Goal: Task Accomplishment & Management: Use online tool/utility

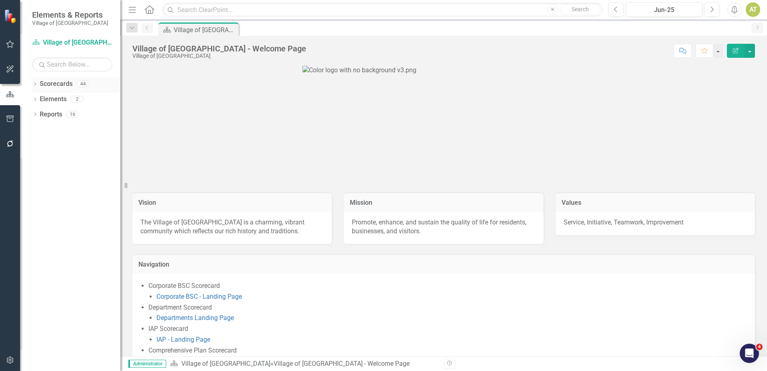
click at [36, 83] on icon "Dropdown" at bounding box center [35, 85] width 6 height 4
click at [39, 101] on icon "Dropdown" at bounding box center [39, 98] width 6 height 5
click at [73, 145] on link "Departments" at bounding box center [86, 144] width 68 height 9
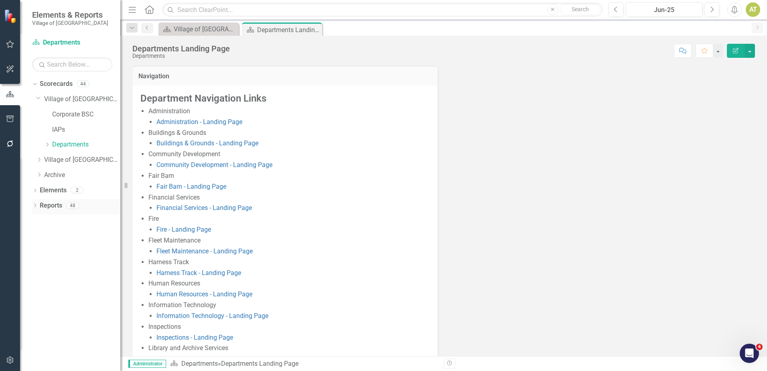
click at [57, 204] on link "Reports" at bounding box center [51, 205] width 22 height 9
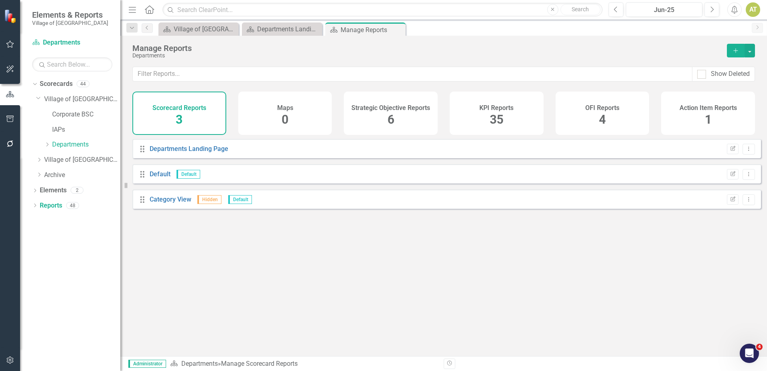
click at [512, 103] on div "KPI Reports" at bounding box center [497, 106] width 34 height 9
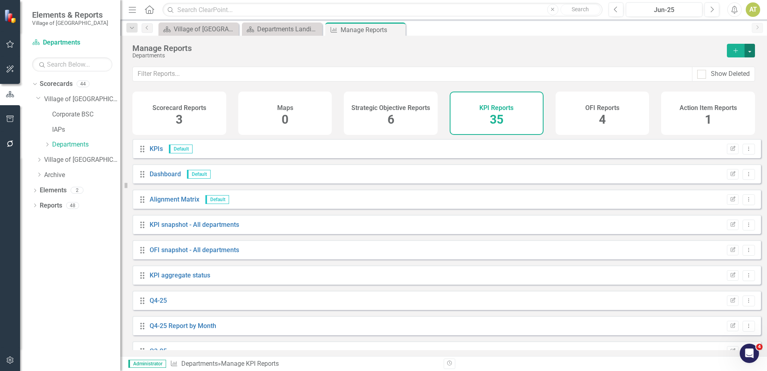
click at [752, 51] on button "button" at bounding box center [750, 51] width 10 height 14
click at [746, 73] on link "Copy Add From Template" at bounding box center [717, 80] width 75 height 15
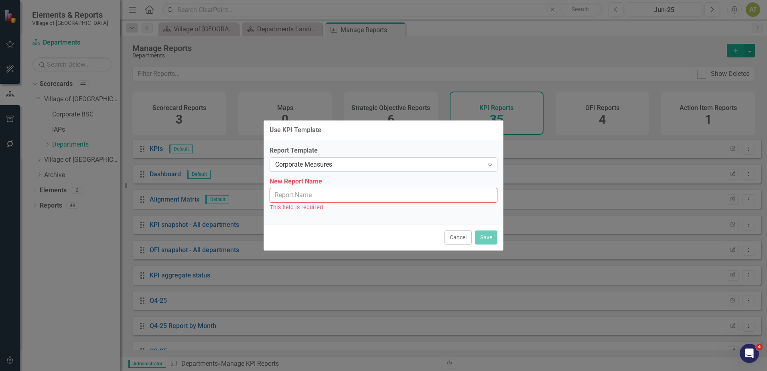
click at [352, 161] on div "Corporate Measures" at bounding box center [379, 164] width 208 height 9
click at [602, 44] on div "Use KPI Template Report Template Corporate Measures Expand New Report Name This…" at bounding box center [383, 185] width 767 height 371
click at [467, 238] on button "Cancel" at bounding box center [458, 237] width 27 height 14
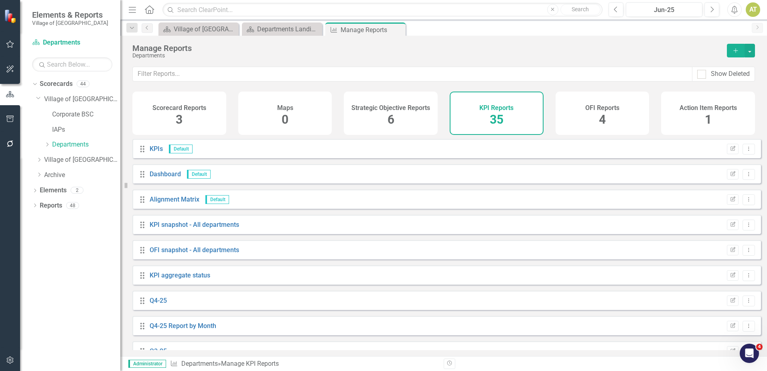
click at [736, 52] on icon "button" at bounding box center [736, 50] width 4 height 4
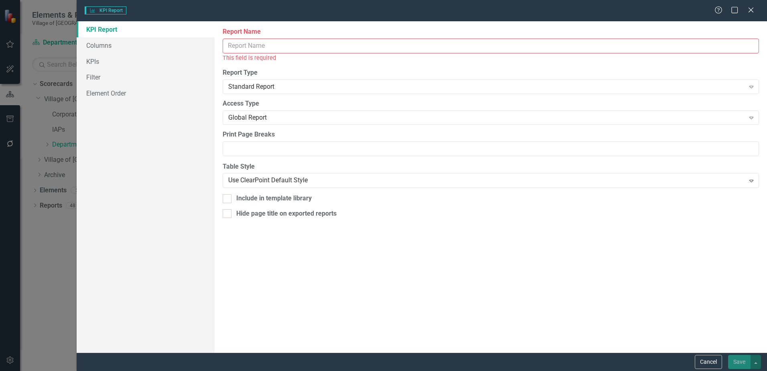
click at [262, 44] on input "Report Name" at bounding box center [491, 46] width 537 height 15
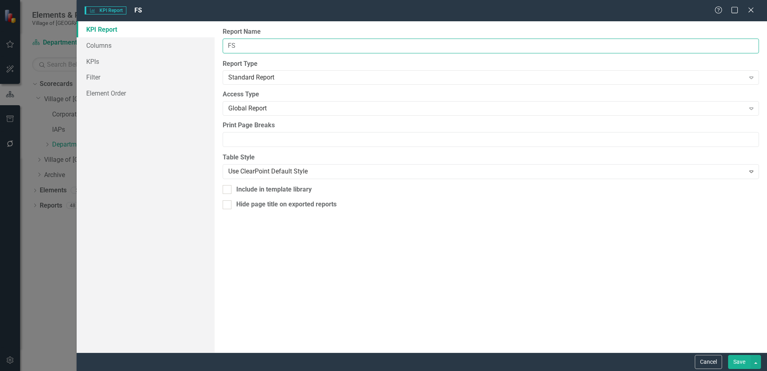
type input "F"
type input "[PERSON_NAME] Report"
click at [117, 41] on link "Columns" at bounding box center [146, 45] width 138 height 16
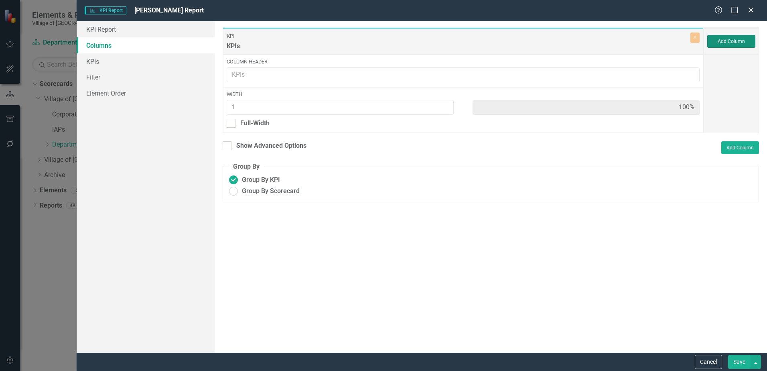
click at [732, 39] on button "Add Column" at bounding box center [732, 41] width 48 height 13
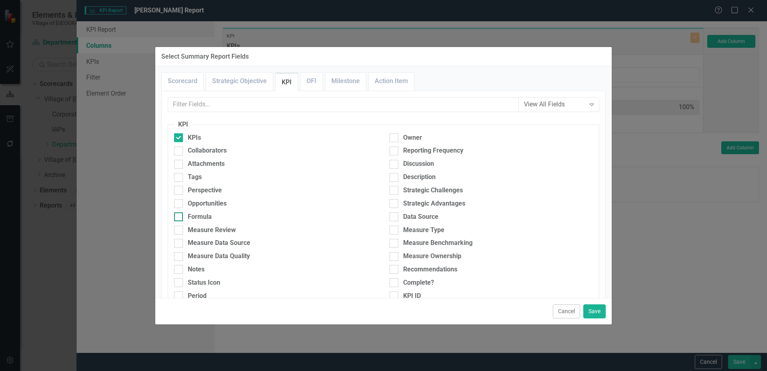
scroll to position [40, 0]
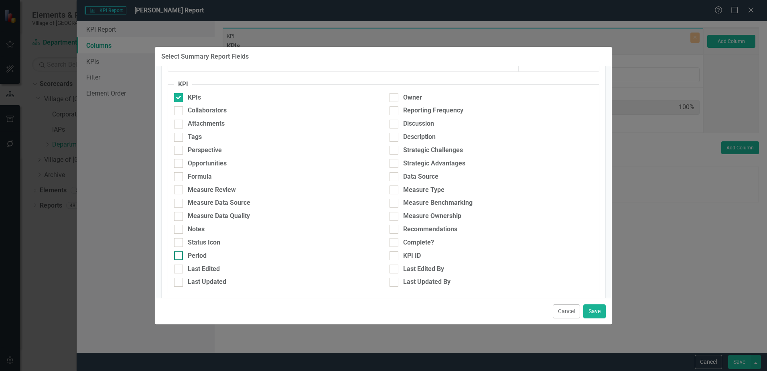
click at [203, 255] on div "Period" at bounding box center [197, 255] width 19 height 9
click at [179, 255] on input "Period" at bounding box center [176, 253] width 5 height 5
checkbox input "true"
click at [414, 108] on div "Reporting Frequency" at bounding box center [433, 110] width 60 height 9
click at [395, 108] on input "Reporting Frequency" at bounding box center [392, 108] width 5 height 5
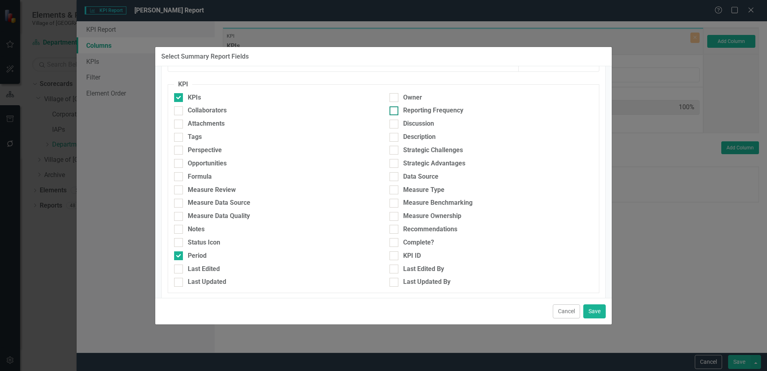
checkbox input "true"
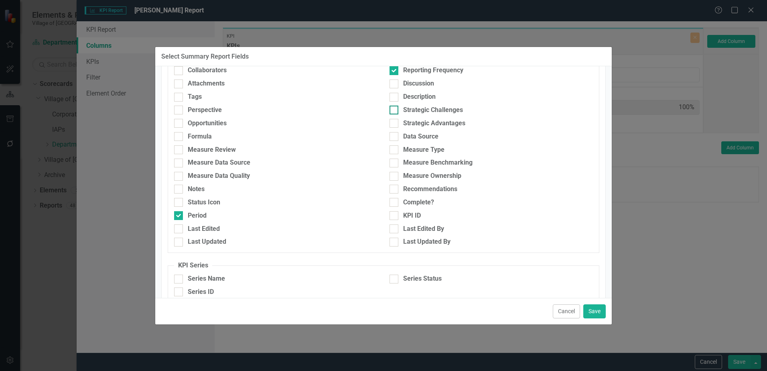
scroll to position [120, 0]
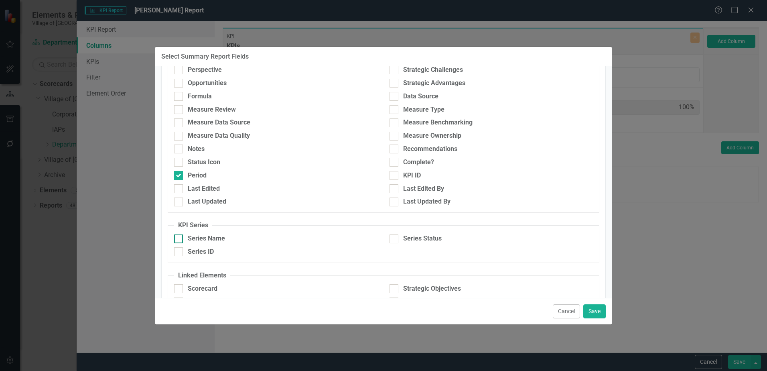
click at [219, 239] on div "Series Name" at bounding box center [206, 238] width 37 height 9
click at [179, 239] on input "Series Name" at bounding box center [176, 236] width 5 height 5
checkbox input "true"
click at [592, 311] on button "Save" at bounding box center [595, 311] width 22 height 14
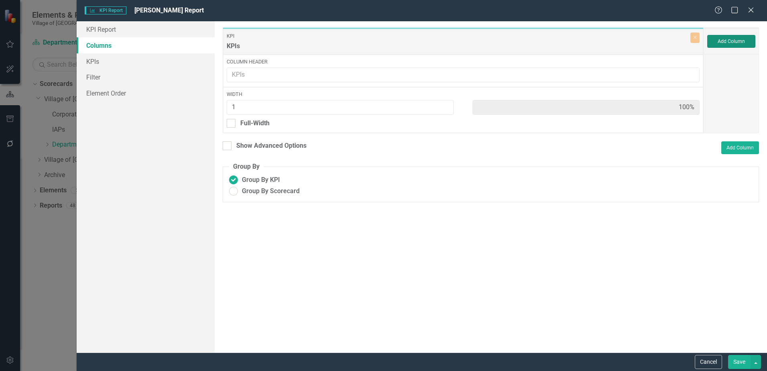
type input "25%"
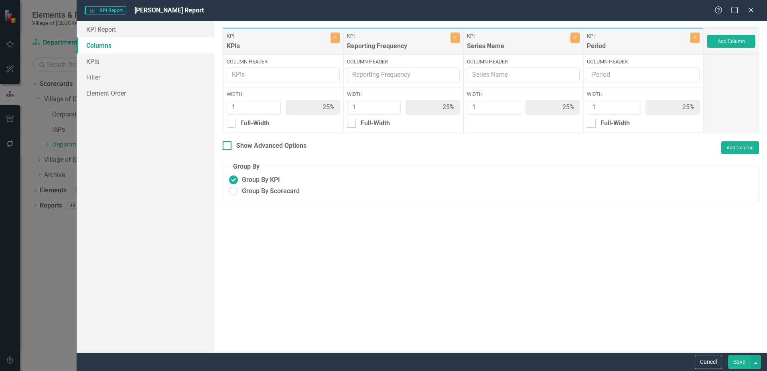
click at [268, 147] on div "Show Advanced Options" at bounding box center [271, 145] width 70 height 9
click at [228, 146] on input "Show Advanced Options" at bounding box center [225, 143] width 5 height 5
checkbox input "true"
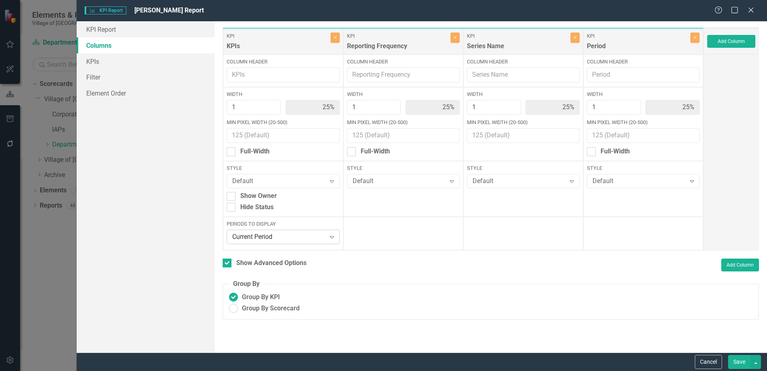
click at [305, 237] on div "Current Period" at bounding box center [278, 236] width 93 height 9
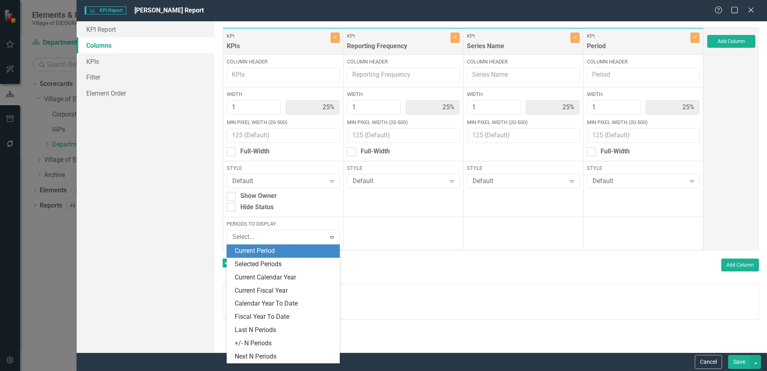
click at [400, 235] on div at bounding box center [404, 233] width 120 height 33
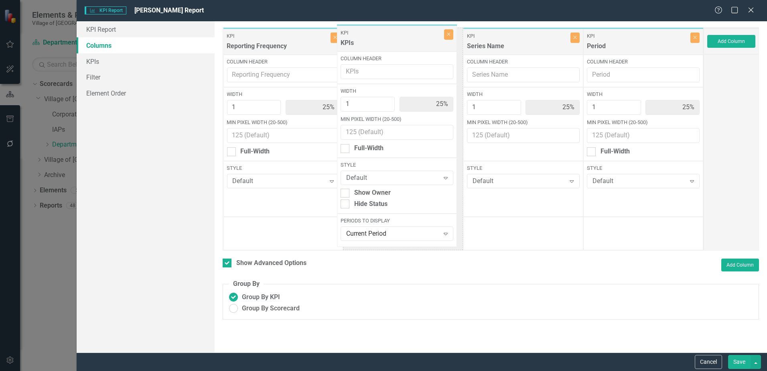
drag, startPoint x: 286, startPoint y: 39, endPoint x: 400, endPoint y: 35, distance: 114.0
click at [400, 35] on div "KPI KPIs Close Column Header Width 1 25% Min Pixel Width (20-500) Full-Width St…" at bounding box center [463, 138] width 481 height 223
click at [258, 310] on span "Group By Scorecard" at bounding box center [271, 308] width 58 height 9
click at [240, 310] on input "Group By Scorecard" at bounding box center [234, 308] width 12 height 12
radio input "true"
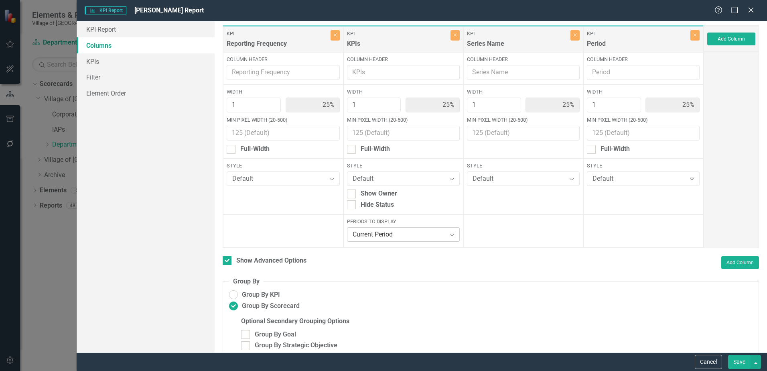
scroll to position [0, 0]
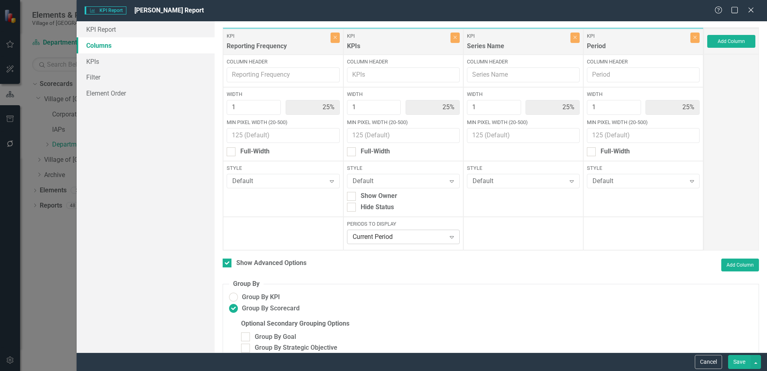
click at [390, 239] on div "Current Period" at bounding box center [399, 236] width 93 height 9
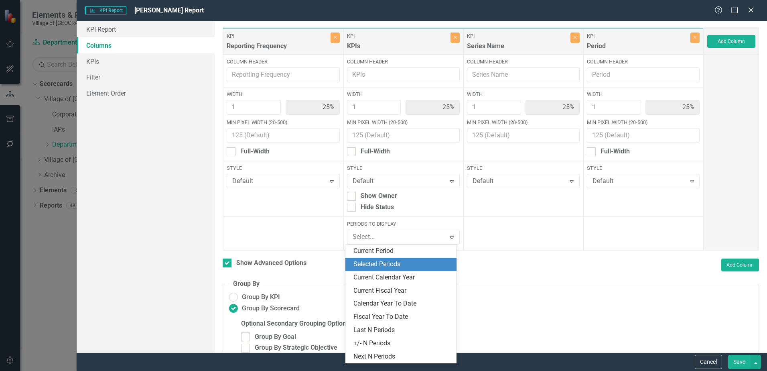
click at [390, 262] on div "Selected Periods" at bounding box center [403, 264] width 98 height 9
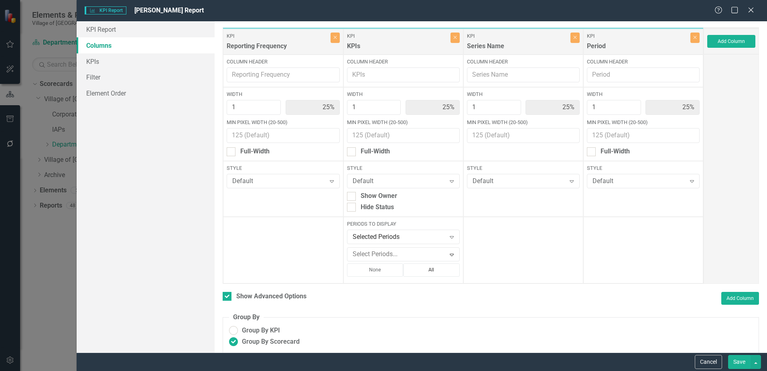
click at [429, 266] on button "All" at bounding box center [431, 269] width 57 height 13
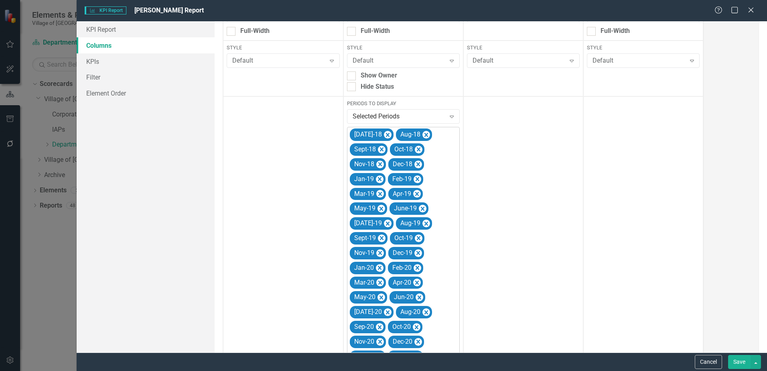
click at [384, 134] on icon "Remove Jul-18" at bounding box center [388, 135] width 8 height 10
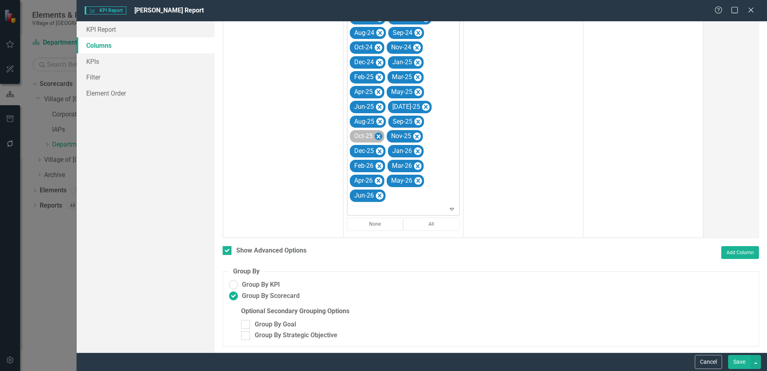
click at [374, 134] on icon "Remove Oct-25" at bounding box center [378, 137] width 8 height 10
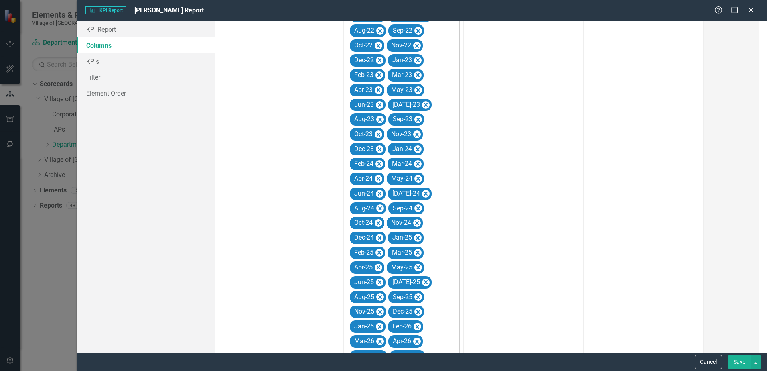
scroll to position [740, 0]
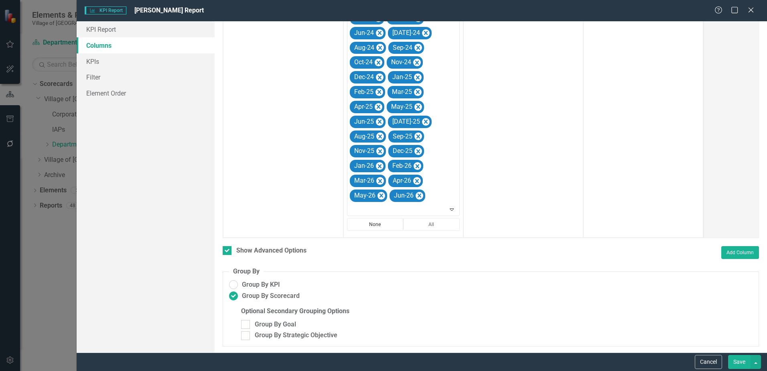
click at [382, 221] on button "None" at bounding box center [375, 224] width 57 height 13
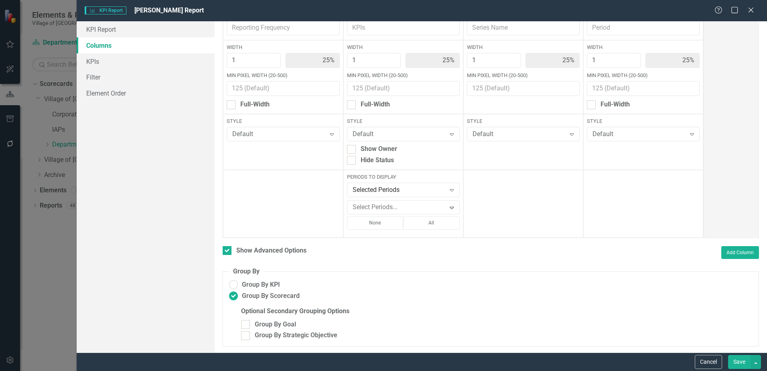
scroll to position [46, 0]
click at [419, 227] on button "All" at bounding box center [431, 224] width 57 height 13
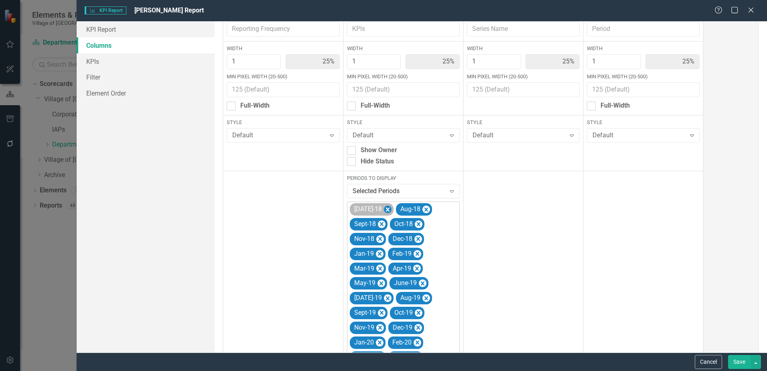
click at [386, 208] on icon "Remove Jul-18" at bounding box center [388, 210] width 4 height 4
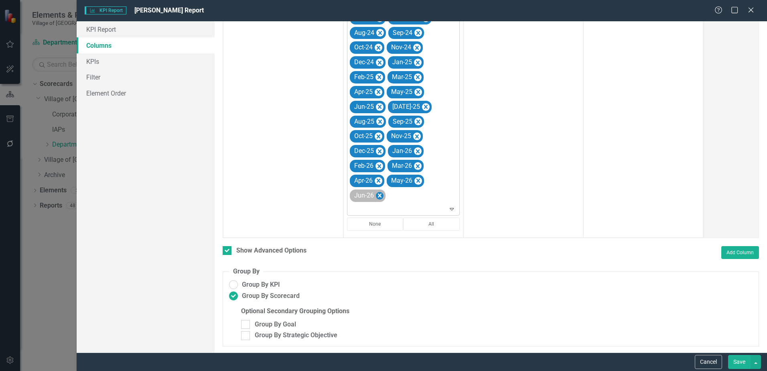
click at [378, 197] on icon "Remove Jun-26" at bounding box center [380, 196] width 8 height 10
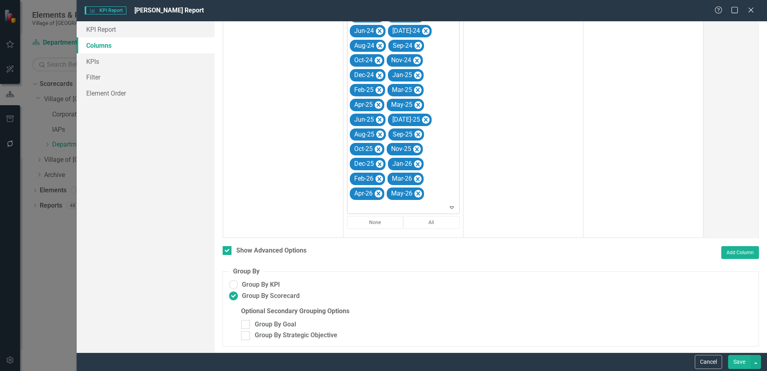
scroll to position [740, 0]
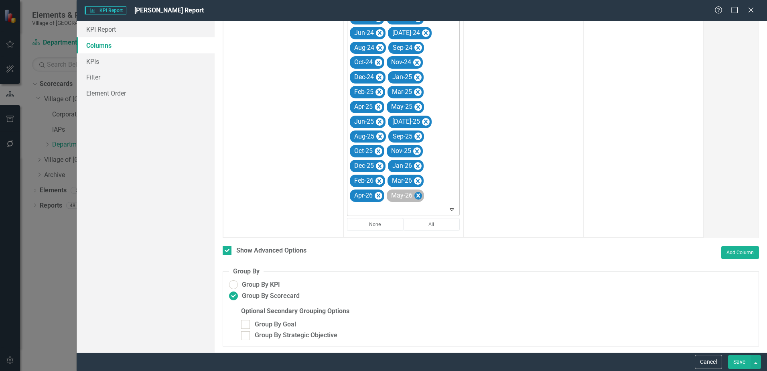
click at [419, 196] on icon "Remove May-26" at bounding box center [418, 196] width 8 height 10
click at [378, 197] on icon "Remove Apr-26" at bounding box center [378, 196] width 8 height 10
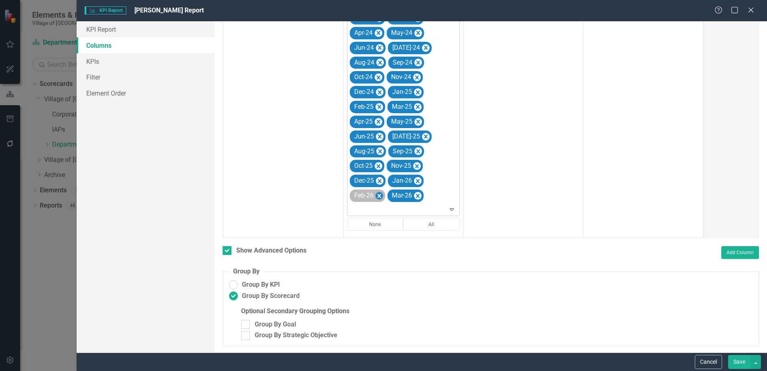
click at [378, 193] on icon "Remove Feb-26" at bounding box center [379, 196] width 8 height 10
click at [379, 194] on icon "Remove Mar-26" at bounding box center [380, 196] width 8 height 10
click at [379, 194] on icon "Remove Dec-25" at bounding box center [380, 196] width 8 height 10
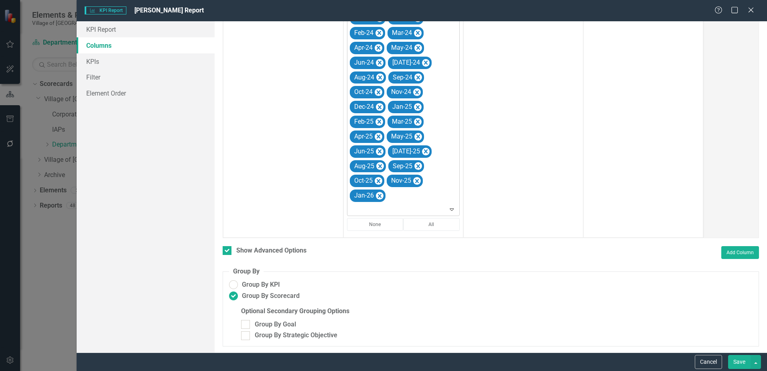
click at [379, 194] on icon "Remove Jan-26" at bounding box center [380, 196] width 8 height 10
click at [379, 194] on icon "Remove Oct-25" at bounding box center [378, 195] width 4 height 4
click at [379, 194] on icon "Remove Nov-25" at bounding box center [380, 196] width 8 height 10
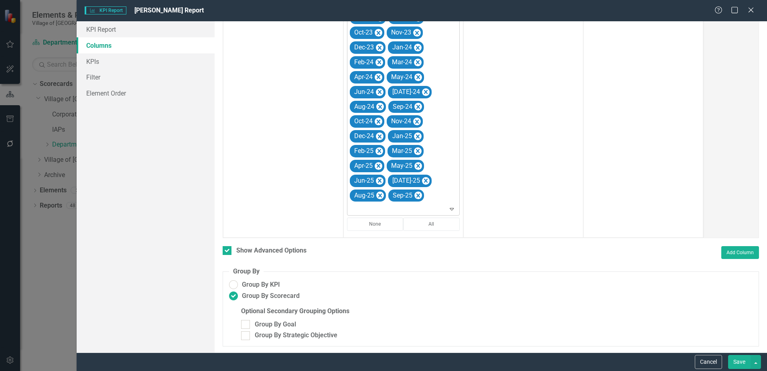
scroll to position [681, 0]
click at [379, 194] on icon "Remove Aug-25" at bounding box center [380, 196] width 8 height 10
click at [379, 194] on icon "Remove Sep-25" at bounding box center [380, 195] width 4 height 4
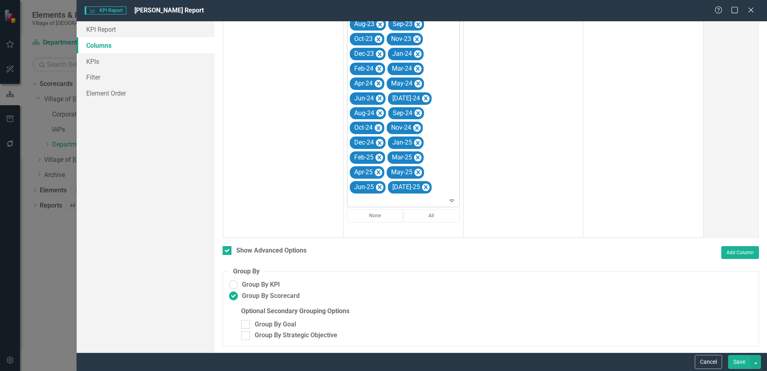
scroll to position [666, 0]
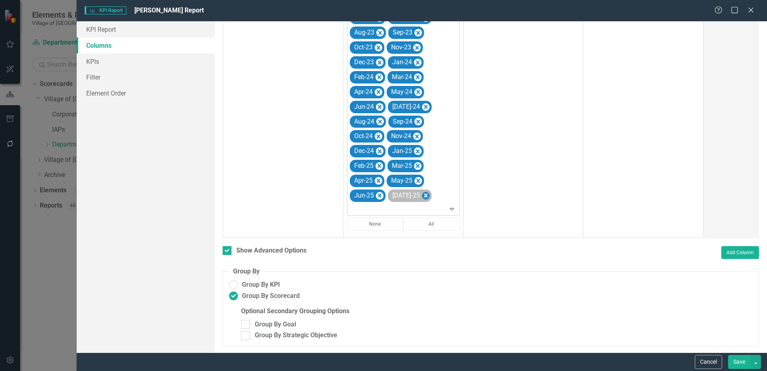
click at [422, 197] on icon "Remove Jul-25" at bounding box center [426, 196] width 8 height 10
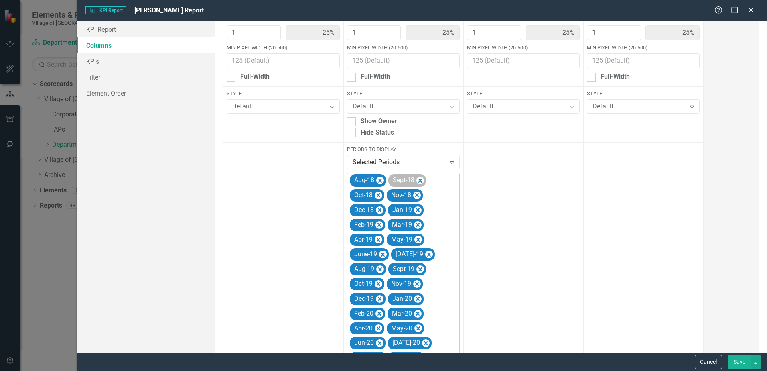
scroll to position [120, 0]
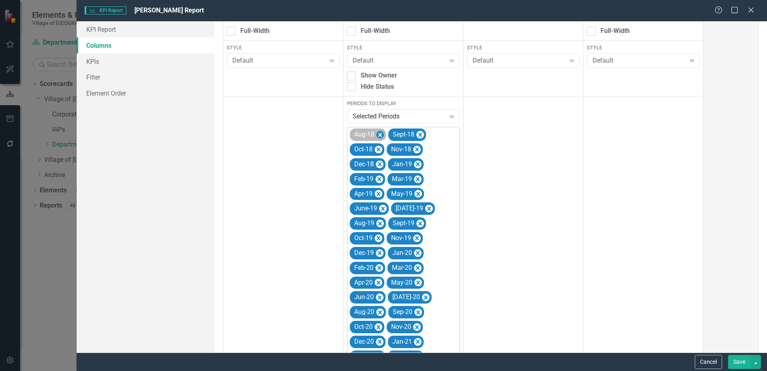
click at [376, 135] on icon "Remove Aug-18" at bounding box center [380, 135] width 8 height 10
click at [378, 135] on icon "Remove Sept-18" at bounding box center [382, 135] width 8 height 10
click at [377, 135] on icon "Remove Oct-18" at bounding box center [378, 135] width 4 height 4
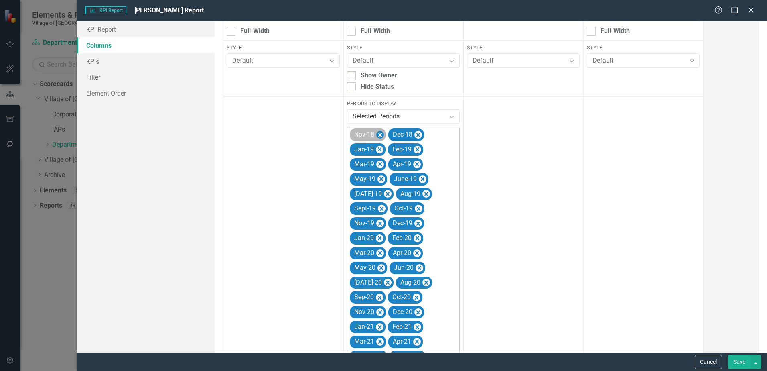
click at [378, 136] on icon "Remove Nov-18" at bounding box center [380, 135] width 4 height 4
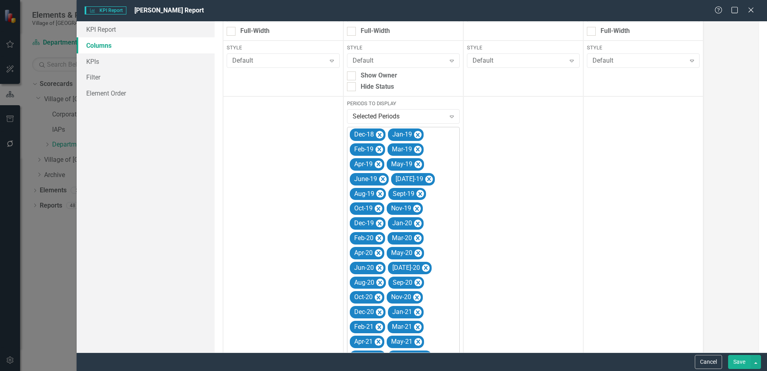
click at [378, 136] on icon "Remove Dec-18" at bounding box center [380, 135] width 4 height 4
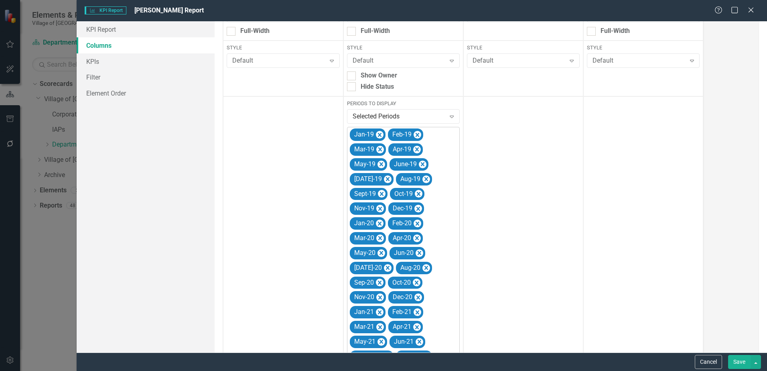
click at [378, 136] on icon "Remove Jan-19" at bounding box center [380, 135] width 4 height 4
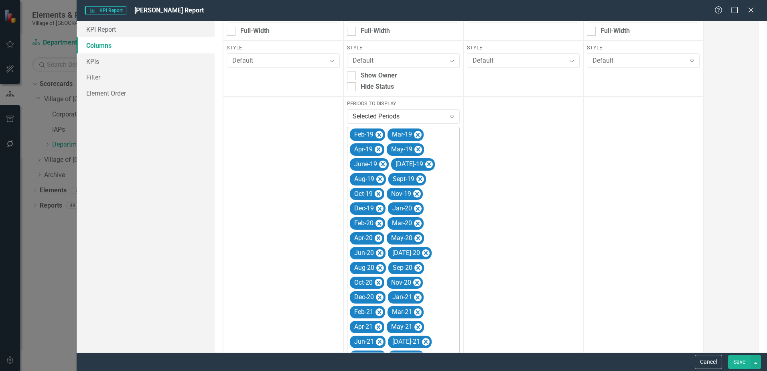
click at [378, 136] on icon "Remove Feb-19" at bounding box center [379, 135] width 4 height 4
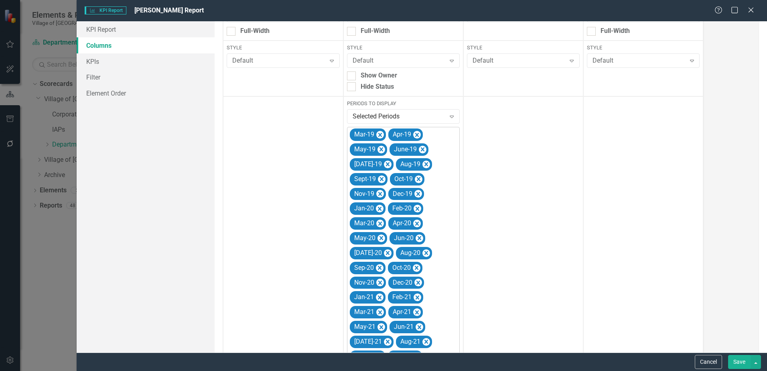
click at [378, 136] on icon "Remove Mar-19" at bounding box center [380, 135] width 4 height 4
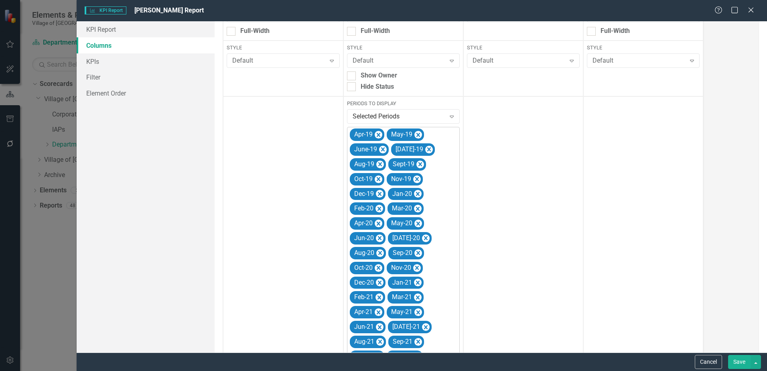
click at [378, 136] on icon "Remove Apr-19" at bounding box center [378, 135] width 4 height 4
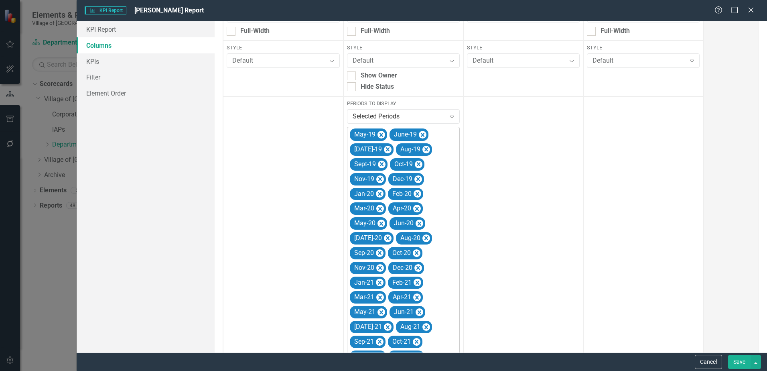
click at [378, 136] on icon "Remove May-19" at bounding box center [381, 135] width 8 height 10
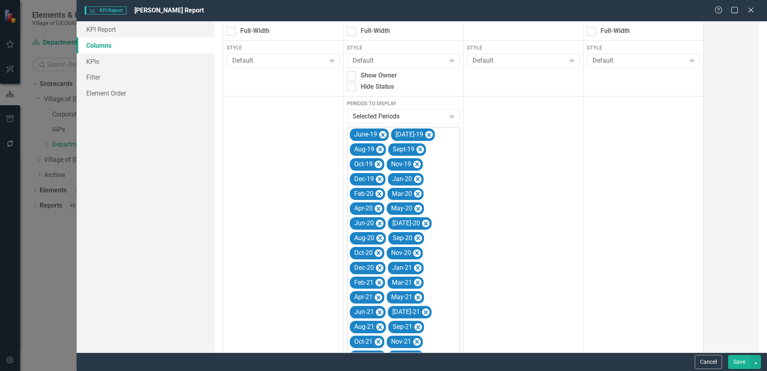
click at [379, 136] on icon "Remove June-19" at bounding box center [383, 135] width 8 height 10
click at [384, 136] on icon "Remove Jul-19" at bounding box center [388, 135] width 8 height 10
click at [378, 136] on icon "Remove Aug-19" at bounding box center [380, 135] width 4 height 4
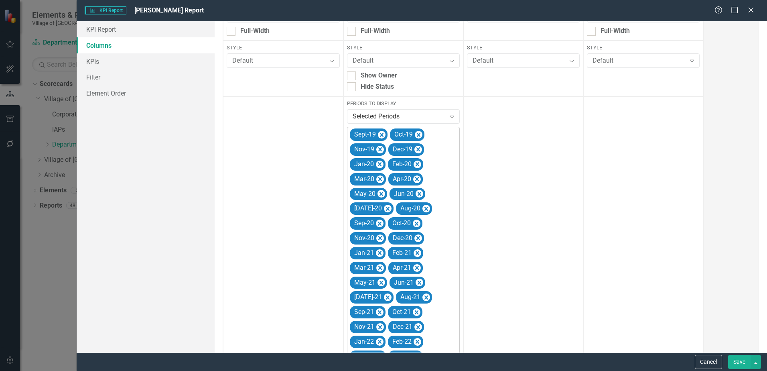
click at [378, 136] on icon "Remove Sept-19" at bounding box center [382, 135] width 8 height 10
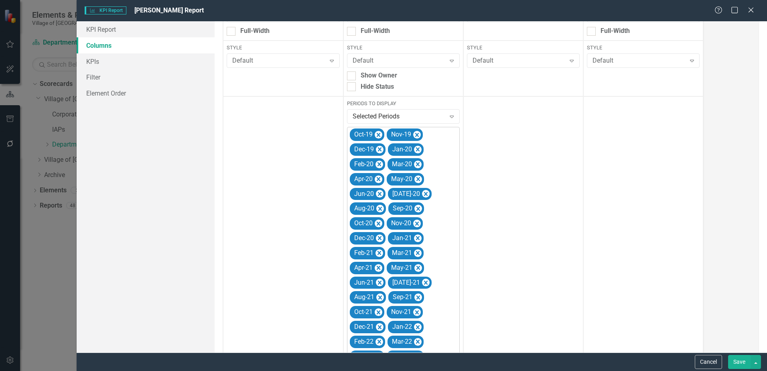
click at [378, 136] on icon "Remove Oct-19" at bounding box center [378, 135] width 4 height 4
click at [378, 136] on icon "Remove Nov-19" at bounding box center [380, 135] width 4 height 4
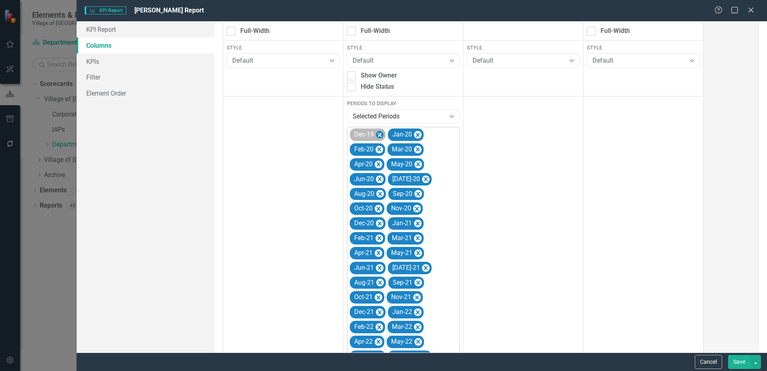
click at [381, 134] on icon "Remove Dec-19" at bounding box center [380, 135] width 8 height 10
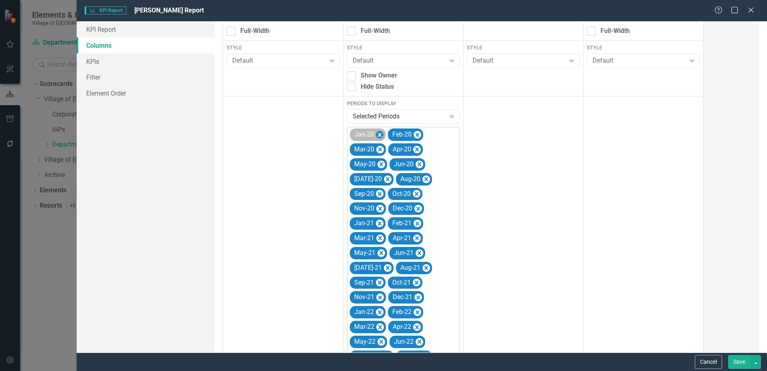
click at [381, 135] on icon "Remove Jan-20" at bounding box center [380, 135] width 8 height 10
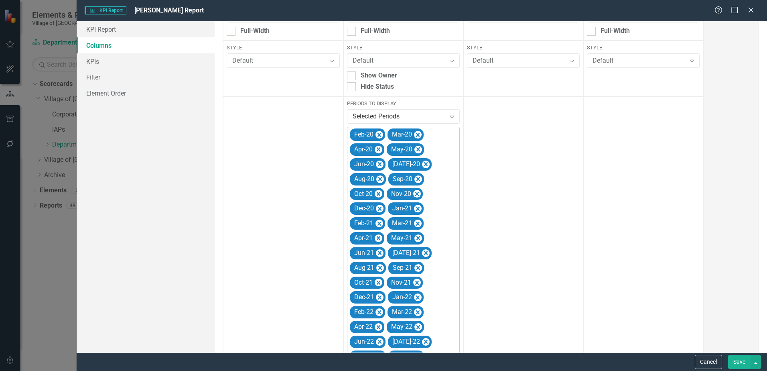
click at [381, 135] on icon "Remove Feb-20" at bounding box center [379, 135] width 8 height 10
click at [381, 135] on icon "Remove Mar-20" at bounding box center [380, 135] width 8 height 10
click at [381, 135] on icon "Remove Apr-20" at bounding box center [378, 135] width 8 height 10
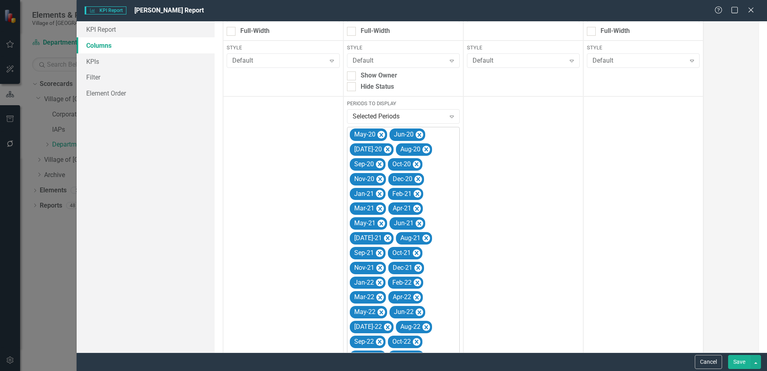
click at [381, 135] on icon "Remove May-20" at bounding box center [381, 135] width 8 height 10
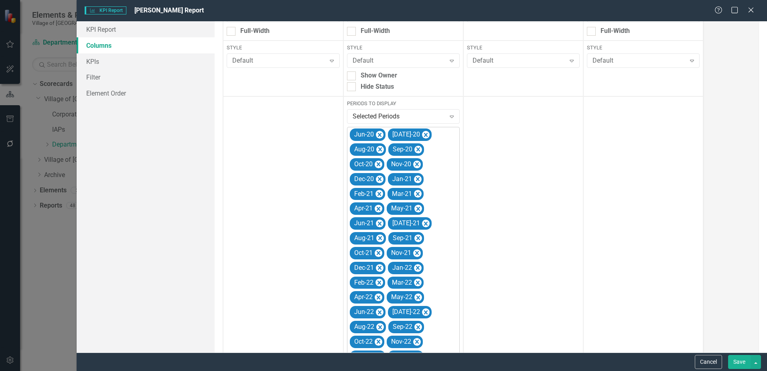
click at [381, 135] on icon "Remove Jun-20" at bounding box center [380, 135] width 8 height 10
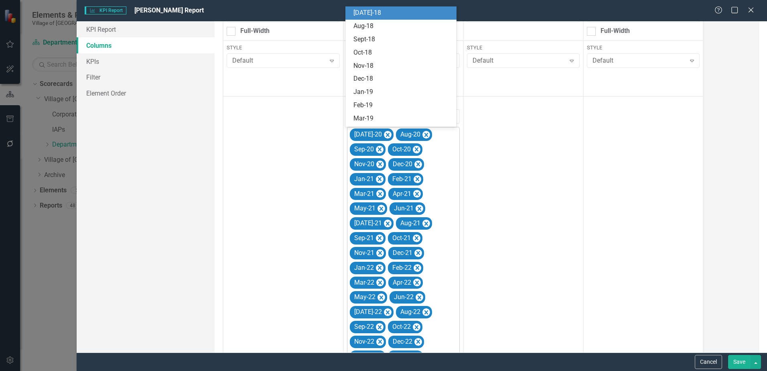
click at [381, 135] on div "[DATE]-20" at bounding box center [372, 134] width 44 height 12
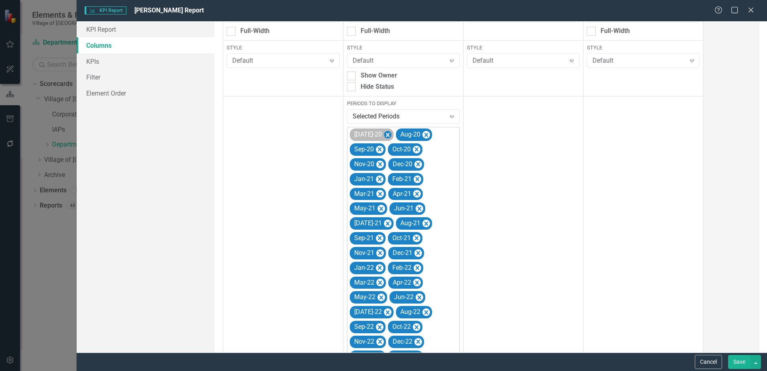
click at [384, 134] on icon "Remove Jul-20" at bounding box center [388, 135] width 8 height 10
click at [424, 134] on icon "Remove Aug-20" at bounding box center [426, 135] width 4 height 4
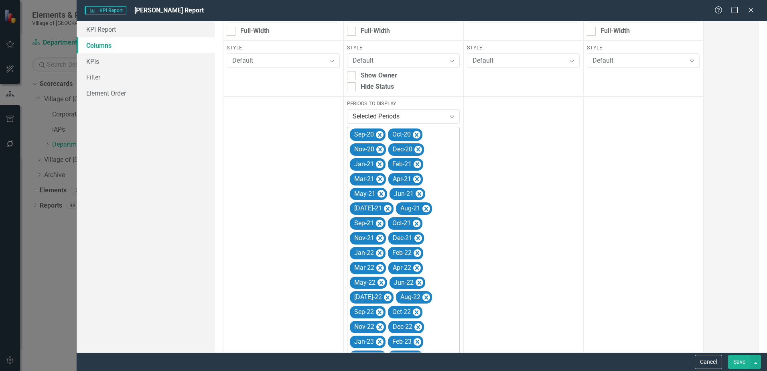
click at [378, 134] on icon "Remove Sep-20" at bounding box center [380, 135] width 4 height 4
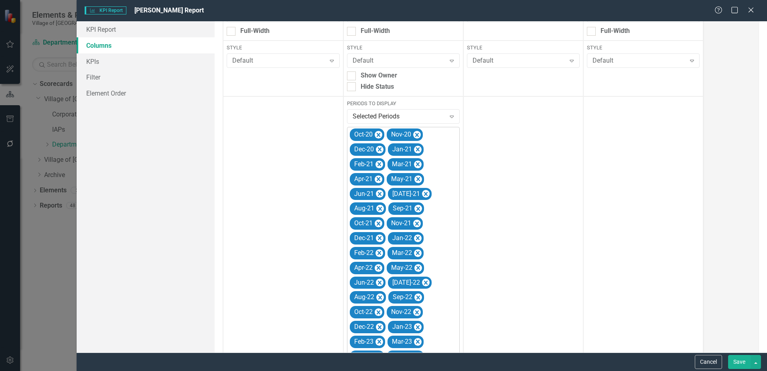
click at [378, 134] on icon "Remove Oct-20" at bounding box center [378, 135] width 4 height 4
click at [378, 134] on icon "Remove Nov-20" at bounding box center [380, 135] width 4 height 4
click at [416, 134] on icon "Remove Dec-20" at bounding box center [418, 135] width 4 height 4
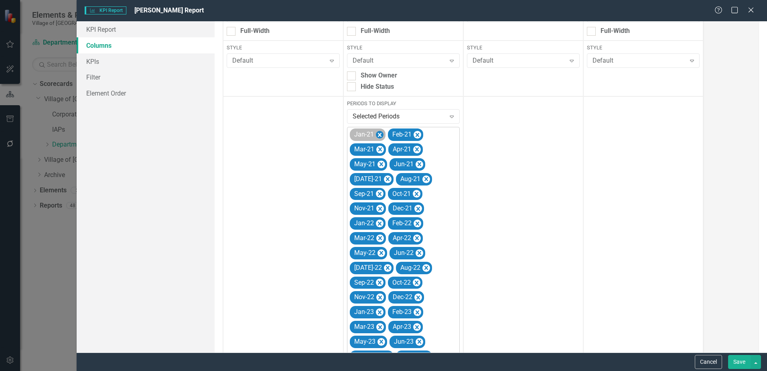
click at [378, 134] on icon "Remove Jan-21" at bounding box center [380, 135] width 4 height 4
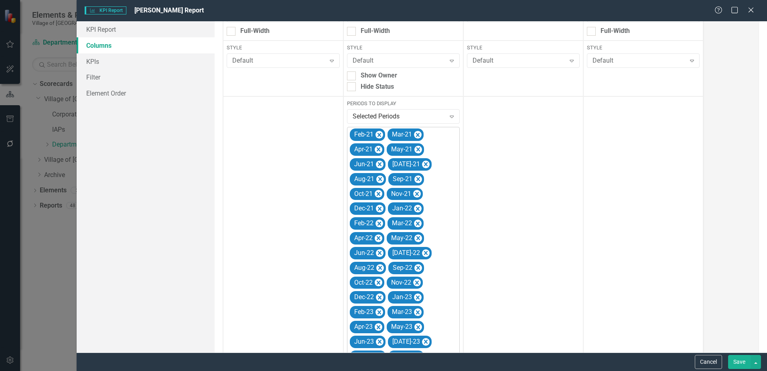
click at [378, 134] on icon "Remove Feb-21" at bounding box center [379, 135] width 4 height 4
click at [378, 134] on icon "Remove Mar-21" at bounding box center [380, 135] width 8 height 10
click at [415, 134] on icon "Remove Apr-21" at bounding box center [417, 135] width 4 height 4
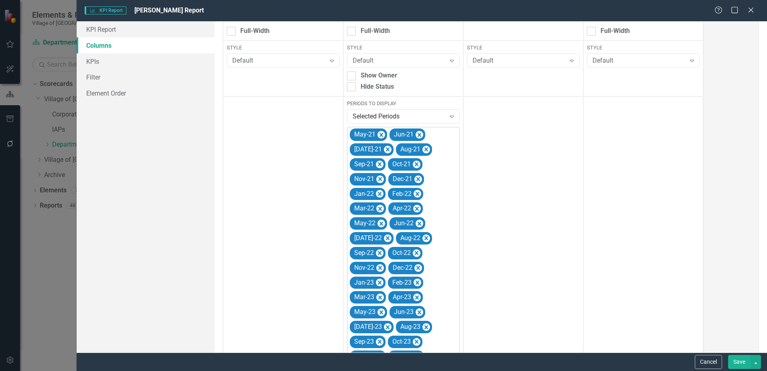
click at [378, 134] on icon "Remove May-21" at bounding box center [381, 135] width 8 height 10
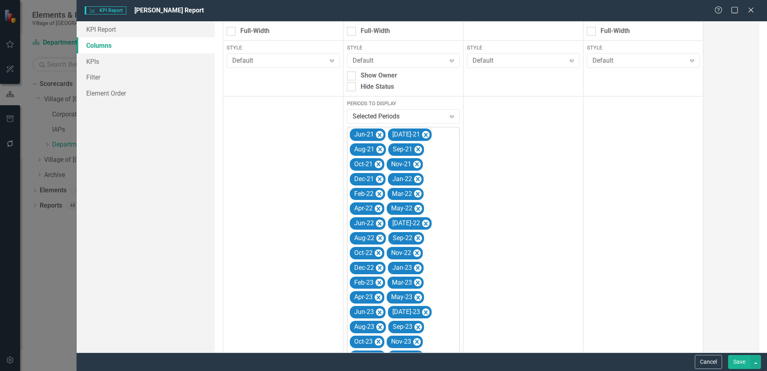
click at [378, 134] on icon "Remove Jun-21" at bounding box center [380, 135] width 4 height 4
click at [384, 134] on icon "Remove Jul-21" at bounding box center [388, 135] width 8 height 10
click at [378, 134] on icon "Remove Aug-21" at bounding box center [380, 135] width 8 height 10
click at [378, 134] on icon "Remove Sep-21" at bounding box center [380, 135] width 4 height 4
click at [378, 134] on icon "Remove Oct-21" at bounding box center [378, 135] width 4 height 4
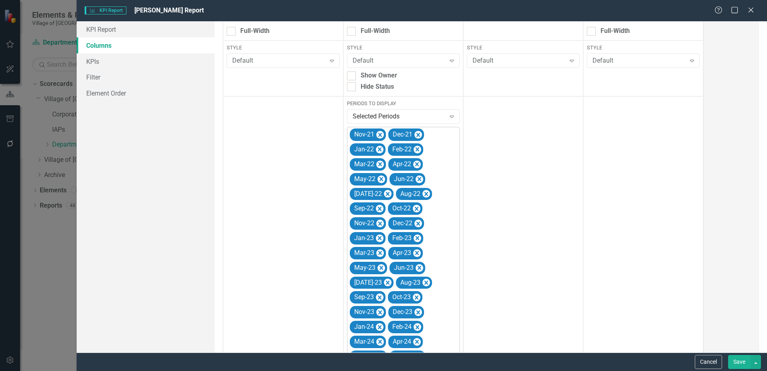
click at [378, 134] on icon "Remove Nov-21" at bounding box center [380, 135] width 8 height 10
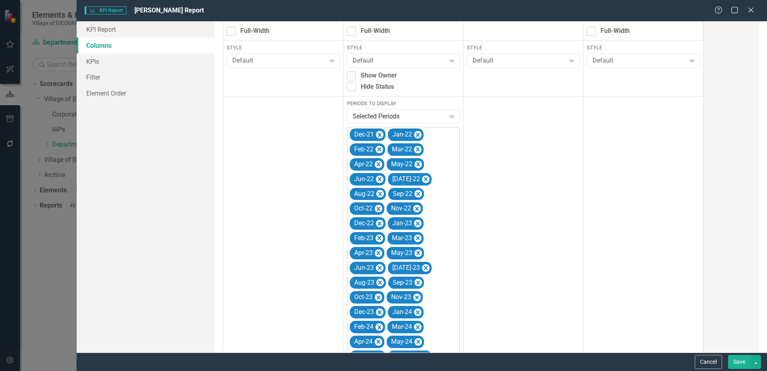
click at [378, 134] on icon "Remove Dec-21" at bounding box center [380, 135] width 8 height 10
click at [378, 134] on icon "Remove Jan-22" at bounding box center [380, 135] width 4 height 4
click at [378, 134] on icon "Remove Feb-22" at bounding box center [379, 135] width 4 height 4
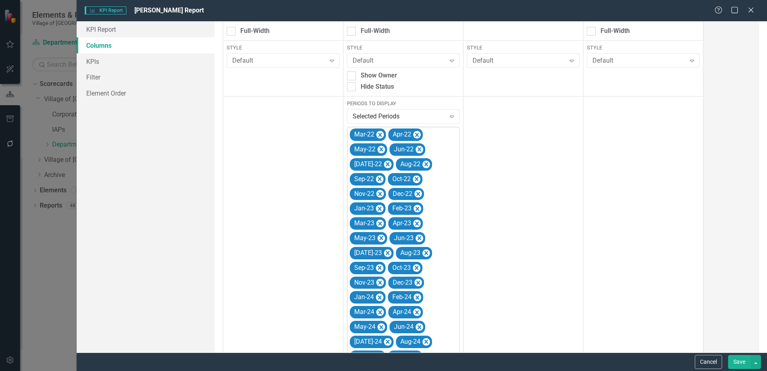
click at [378, 134] on icon "Remove Mar-22" at bounding box center [380, 135] width 8 height 10
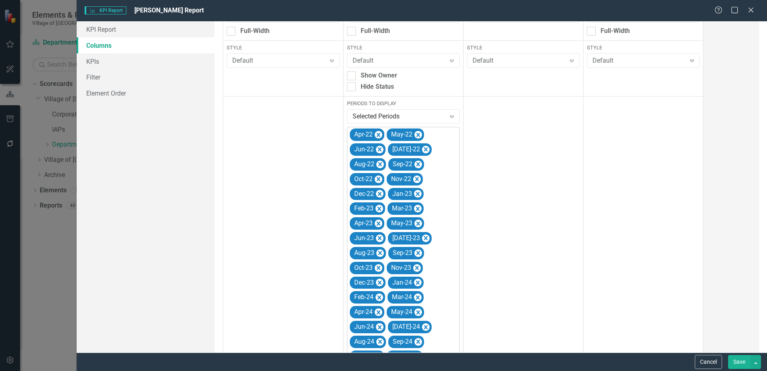
click at [378, 134] on icon "Remove Apr-22" at bounding box center [378, 135] width 4 height 4
click at [378, 134] on icon "Remove May-22" at bounding box center [381, 135] width 8 height 10
click at [378, 134] on icon "Remove Jun-22" at bounding box center [380, 135] width 4 height 4
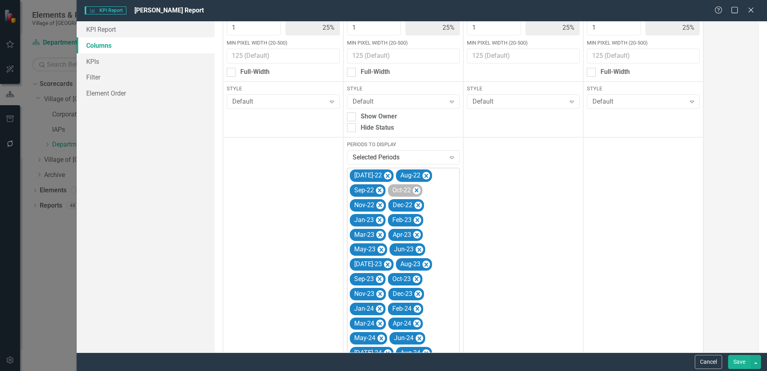
scroll to position [0, 0]
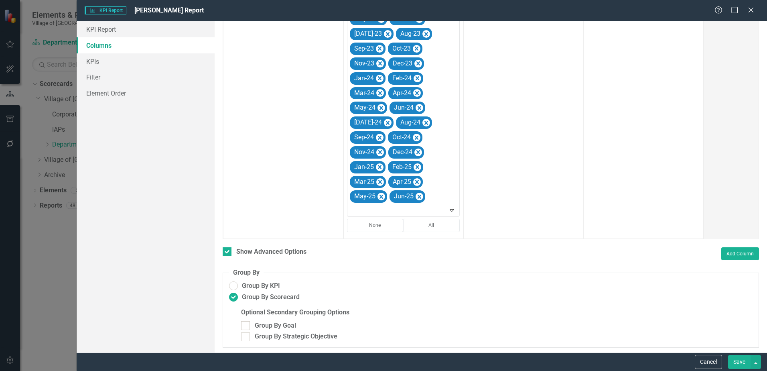
scroll to position [311, 0]
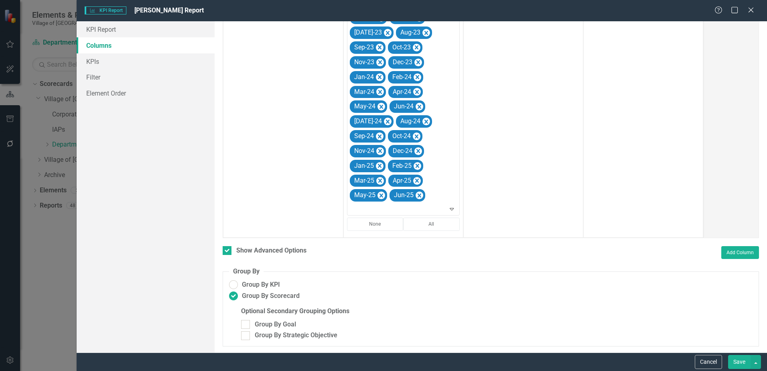
click at [738, 363] on button "Save" at bounding box center [739, 362] width 22 height 14
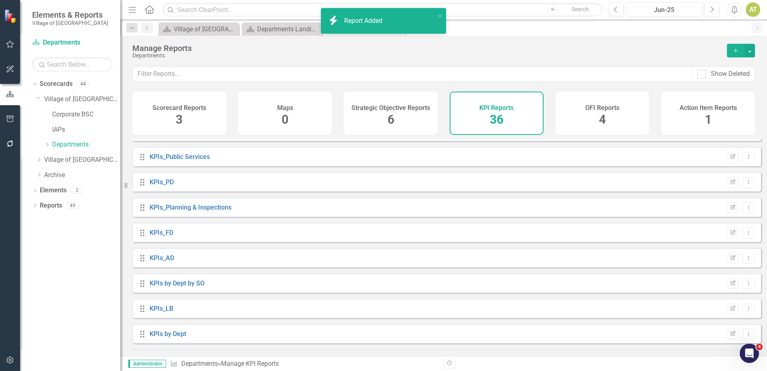
scroll to position [699, 0]
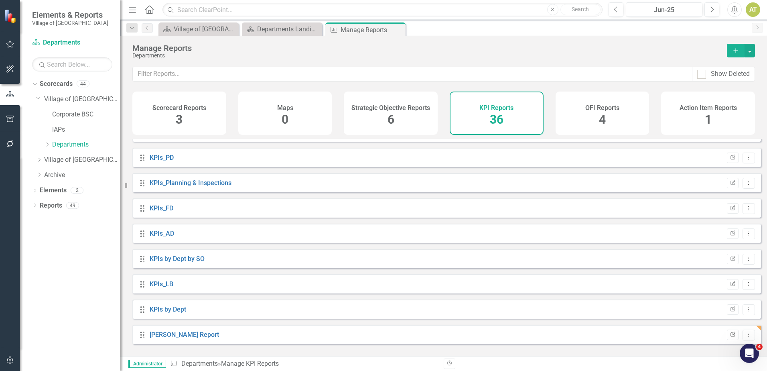
click at [730, 337] on icon "Edit Report" at bounding box center [733, 334] width 6 height 5
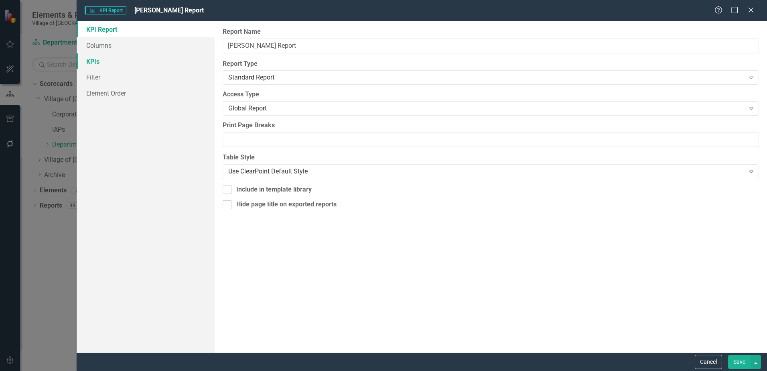
click at [89, 59] on link "KPIs" at bounding box center [146, 61] width 138 height 16
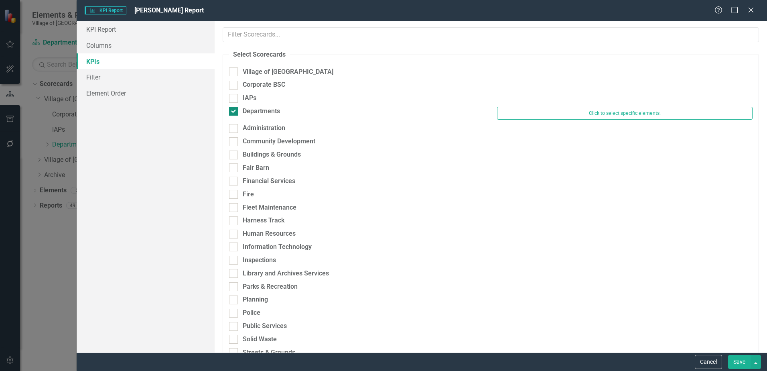
click at [247, 109] on div "Departments" at bounding box center [261, 111] width 37 height 9
click at [234, 109] on input "Departments" at bounding box center [231, 109] width 5 height 5
checkbox input "false"
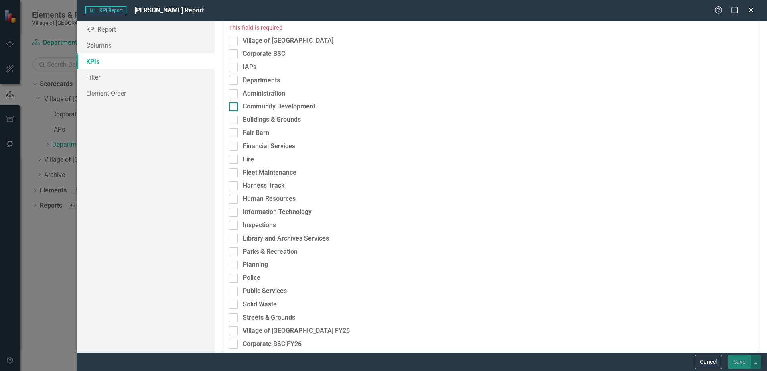
scroll to position [0, 0]
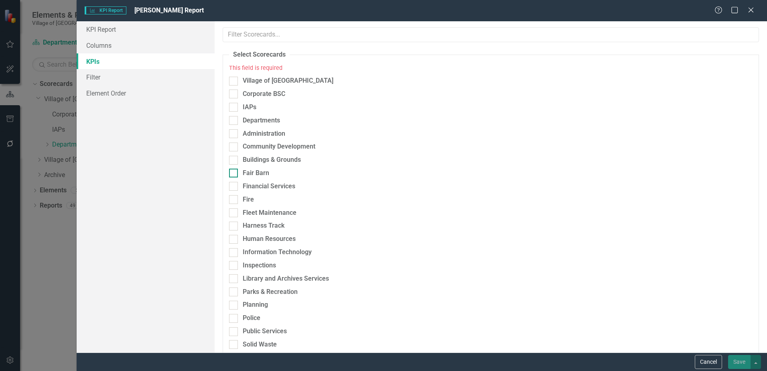
click at [253, 169] on div "Fair Barn" at bounding box center [256, 173] width 26 height 9
click at [234, 169] on input "Fair Barn" at bounding box center [231, 171] width 5 height 5
checkbox input "true"
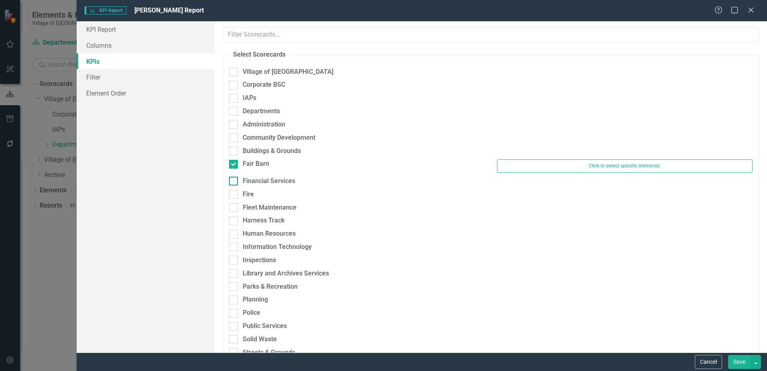
click at [251, 181] on div "Financial Services" at bounding box center [269, 181] width 53 height 9
click at [234, 181] on input "Financial Services" at bounding box center [231, 179] width 5 height 5
checkbox input "true"
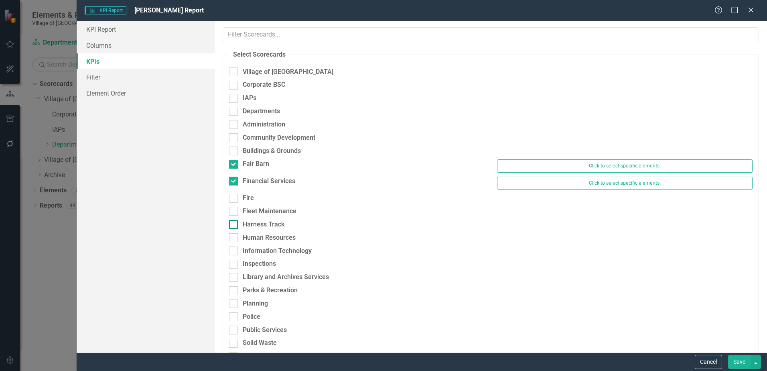
click at [250, 222] on div "Harness Track" at bounding box center [264, 224] width 42 height 9
click at [234, 222] on input "Harness Track" at bounding box center [231, 222] width 5 height 5
checkbox input "true"
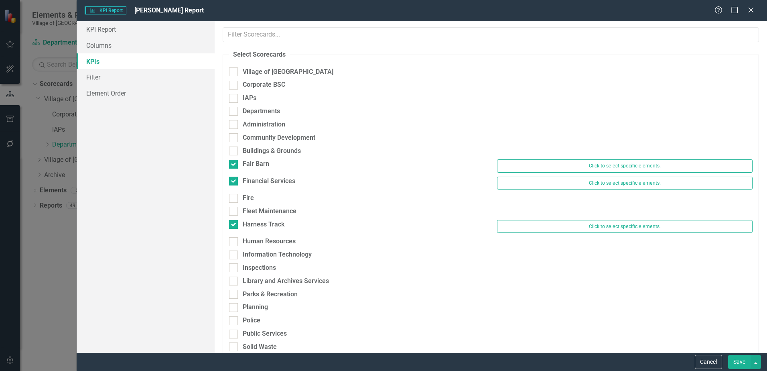
click at [253, 236] on div "Harness Track Click to select specific elements." at bounding box center [491, 228] width 536 height 17
click at [253, 240] on div "Human Resources" at bounding box center [269, 241] width 53 height 9
click at [234, 240] on input "Human Resources" at bounding box center [231, 239] width 5 height 5
checkbox input "true"
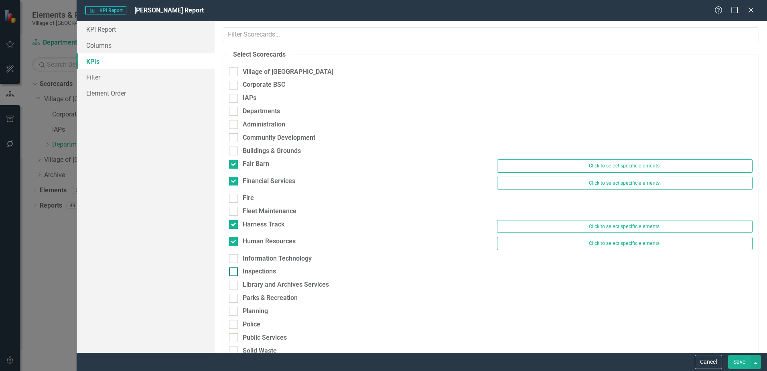
click at [256, 269] on div "Inspections" at bounding box center [259, 271] width 33 height 9
click at [234, 269] on input "Inspections" at bounding box center [231, 269] width 5 height 5
checkbox input "true"
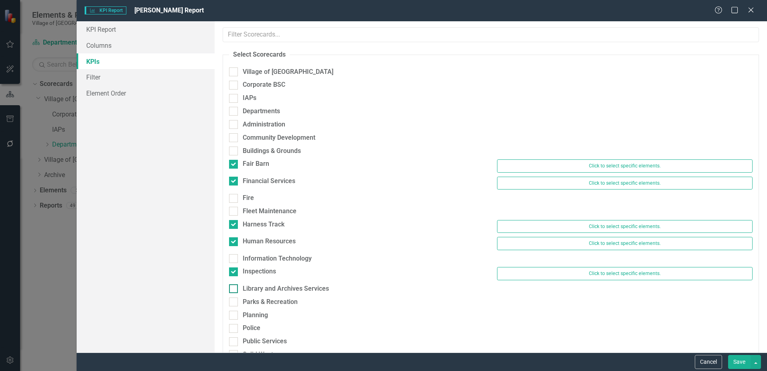
click at [256, 287] on div "Library and Archives Services" at bounding box center [286, 288] width 86 height 9
click at [234, 287] on input "Library and Archives Services" at bounding box center [231, 286] width 5 height 5
checkbox input "true"
click at [258, 305] on div "Parks & Recreation" at bounding box center [270, 305] width 55 height 9
click at [234, 305] on input "Parks & Recreation" at bounding box center [231, 303] width 5 height 5
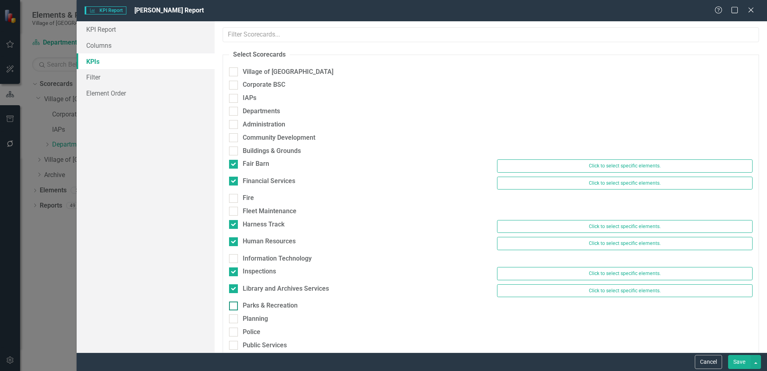
checkbox input "true"
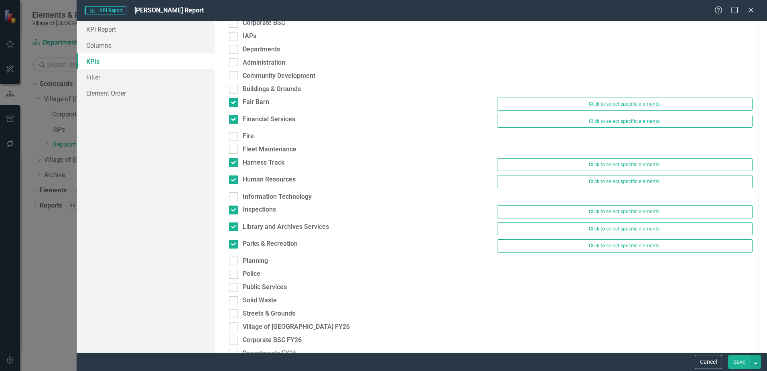
scroll to position [80, 0]
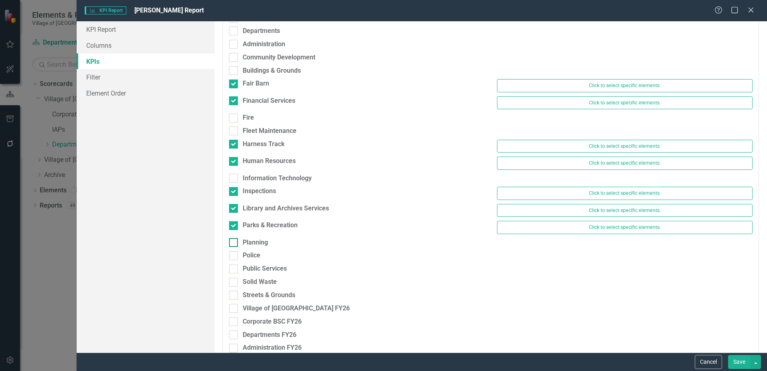
click at [251, 241] on div "Planning" at bounding box center [255, 242] width 25 height 9
click at [234, 241] on input "Planning" at bounding box center [231, 240] width 5 height 5
checkbox input "true"
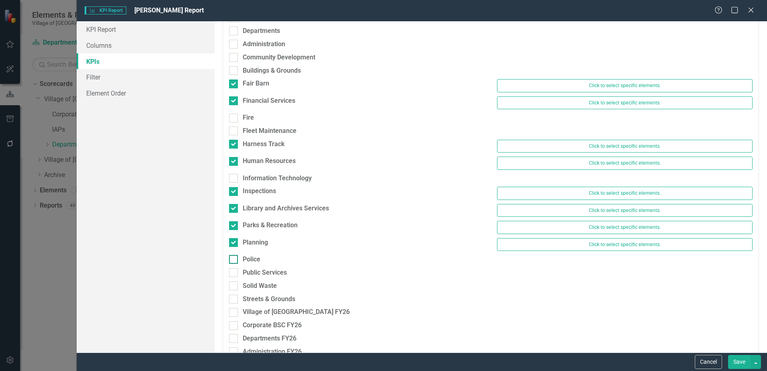
click at [248, 260] on div "Police" at bounding box center [252, 259] width 18 height 9
click at [234, 260] on input "Police" at bounding box center [231, 257] width 5 height 5
checkbox input "true"
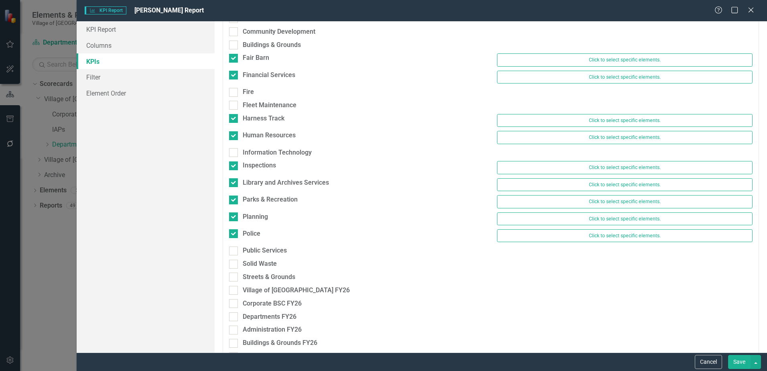
scroll to position [120, 0]
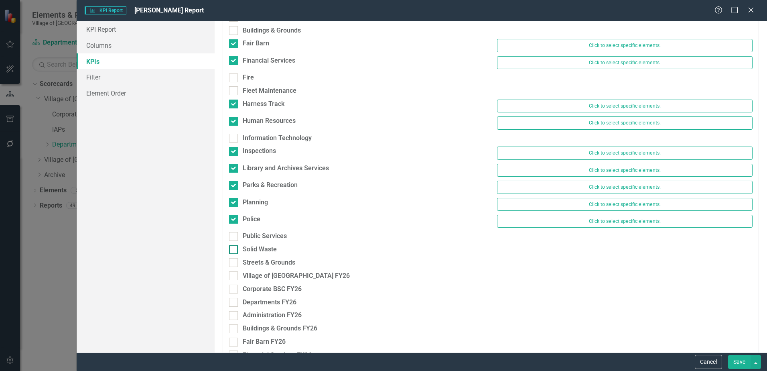
click at [254, 250] on div "Solid Waste" at bounding box center [260, 249] width 34 height 9
click at [234, 250] on input "Solid Waste" at bounding box center [231, 247] width 5 height 5
checkbox input "true"
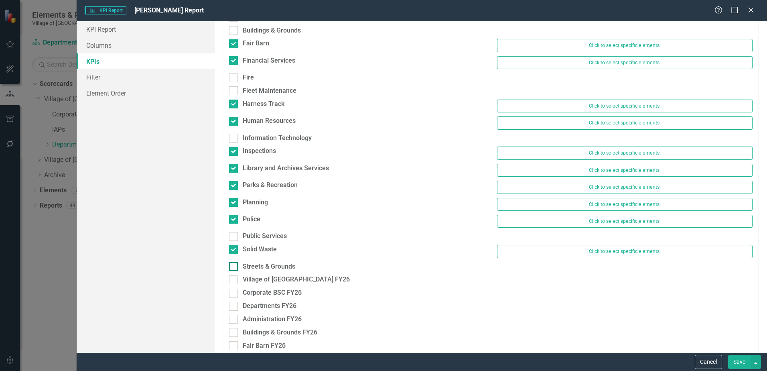
click at [256, 263] on div "Streets & Grounds" at bounding box center [269, 266] width 53 height 9
click at [234, 263] on input "Streets & Grounds" at bounding box center [231, 264] width 5 height 5
checkbox input "true"
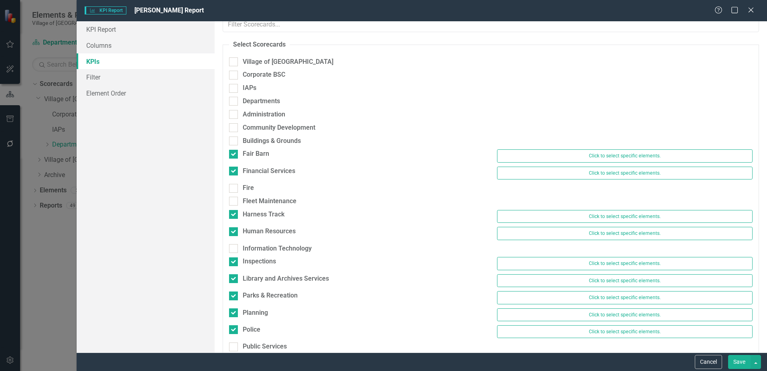
scroll to position [0, 0]
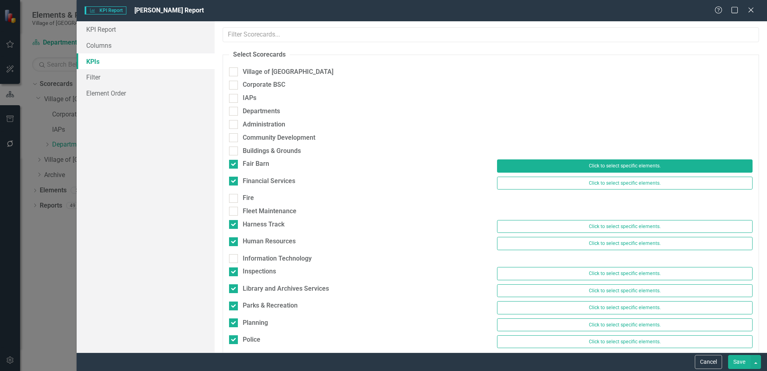
click at [628, 164] on button "Click to select specific elements." at bounding box center [625, 165] width 256 height 13
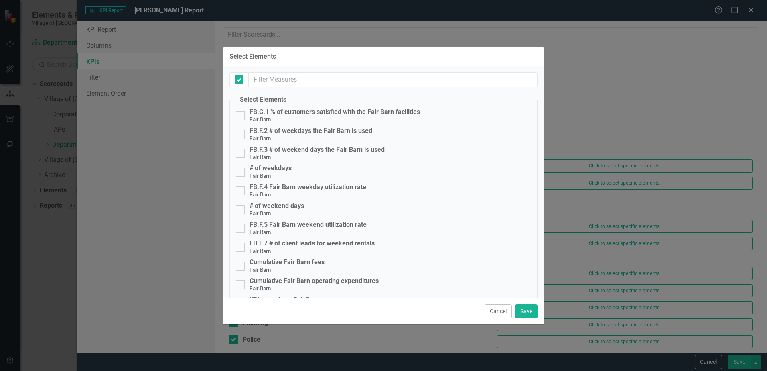
checkbox input "false"
click at [313, 130] on div "FB.F.2 # of weekdays the Fair Barn is used" at bounding box center [311, 130] width 123 height 7
click at [241, 130] on input "FB.F.2 # of weekdays the Fair Barn is used Fair Barn" at bounding box center [238, 132] width 5 height 5
checkbox input "true"
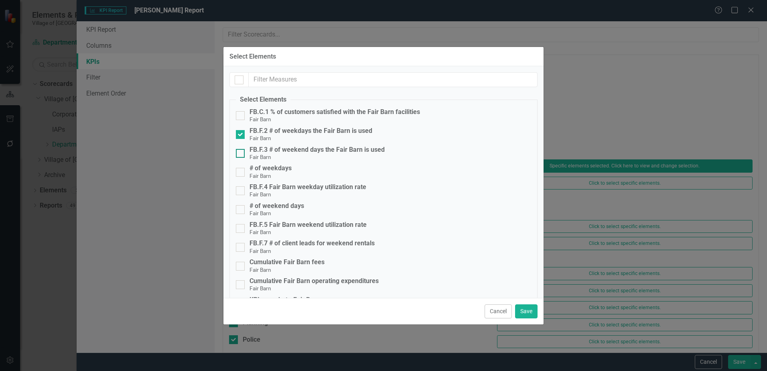
click at [311, 150] on div "FB.F.3 # of weekend days the Fair Barn is used" at bounding box center [317, 149] width 135 height 7
click at [241, 150] on input "FB.F.3 # of weekend days the Fair Barn is used Fair Barn" at bounding box center [238, 151] width 5 height 5
checkbox input "true"
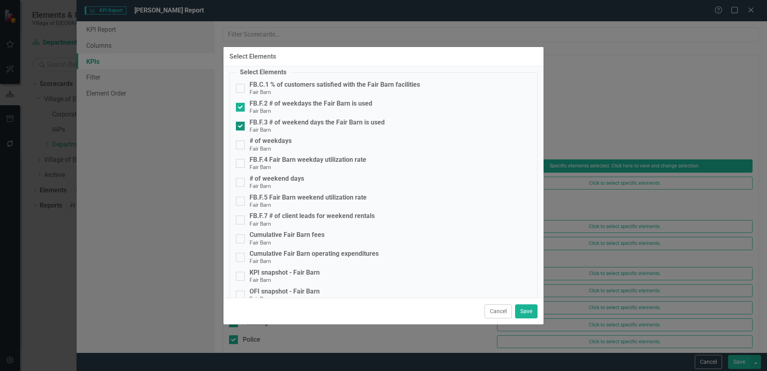
scroll to position [42, 0]
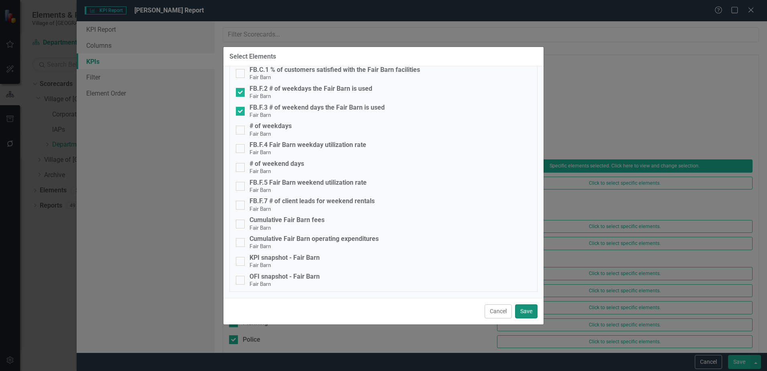
click at [517, 309] on button "Save" at bounding box center [526, 311] width 22 height 14
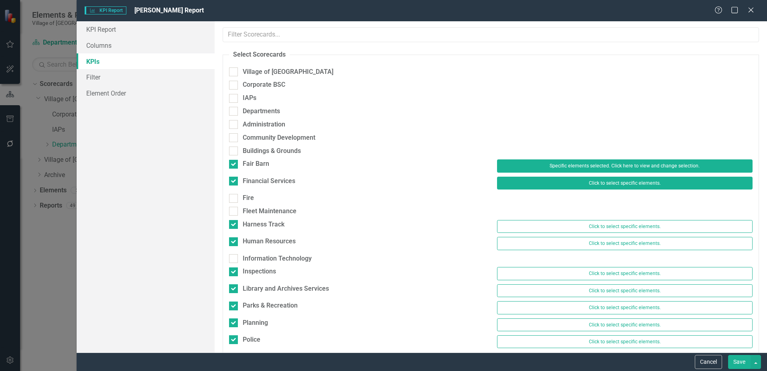
click at [600, 183] on button "Click to select specific elements." at bounding box center [625, 183] width 256 height 13
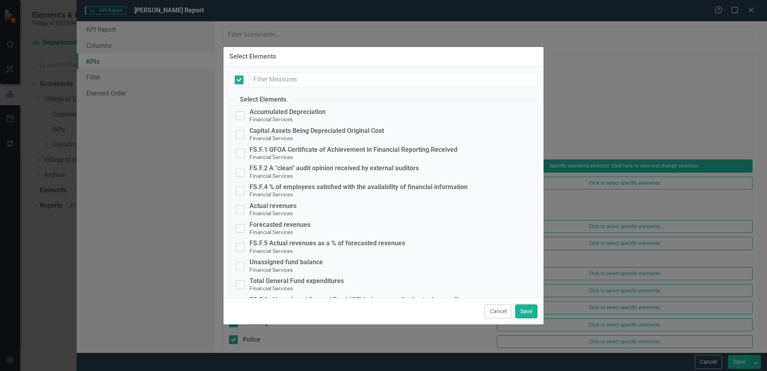
checkbox input "false"
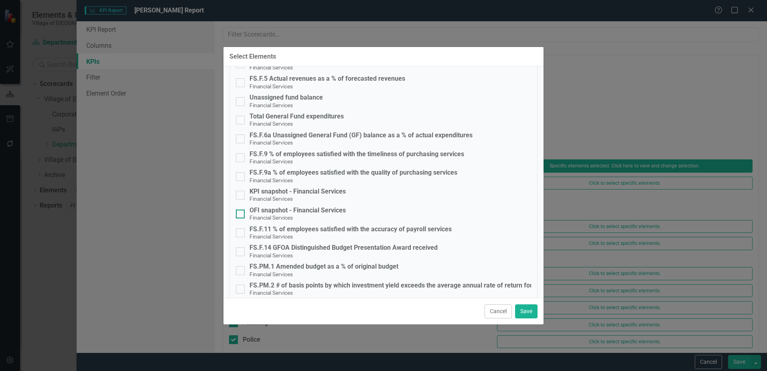
scroll to position [174, 0]
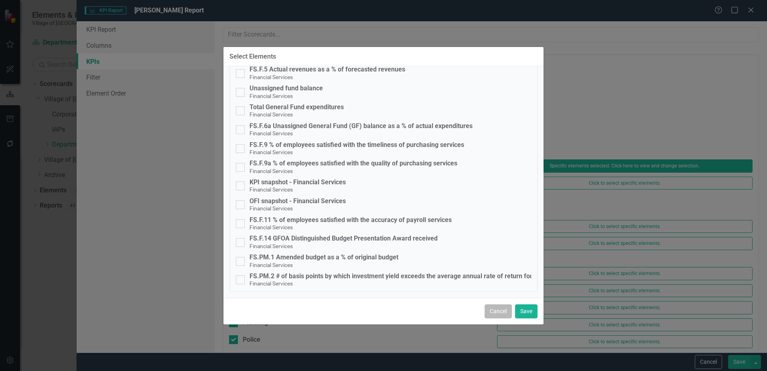
click at [503, 311] on button "Cancel" at bounding box center [498, 311] width 27 height 14
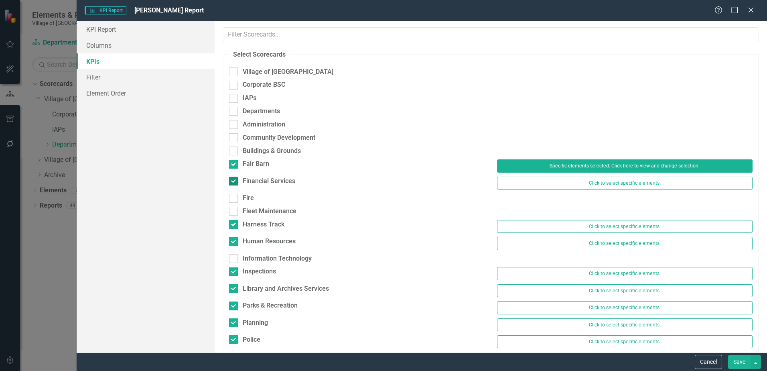
click at [259, 178] on div "Financial Services" at bounding box center [269, 181] width 53 height 9
click at [234, 178] on input "Financial Services" at bounding box center [231, 179] width 5 height 5
checkbox input "false"
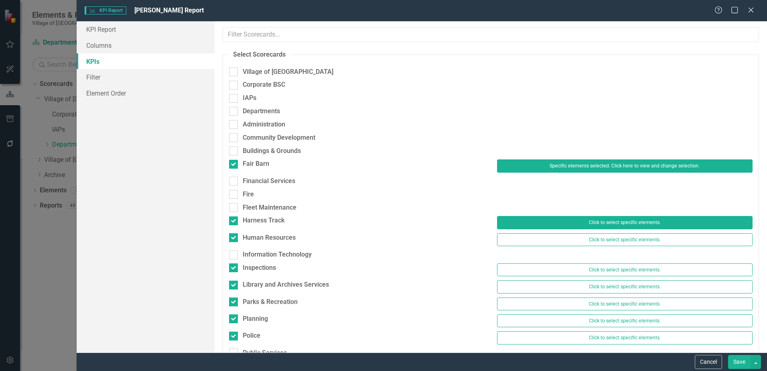
click at [578, 224] on button "Click to select specific elements." at bounding box center [625, 222] width 256 height 13
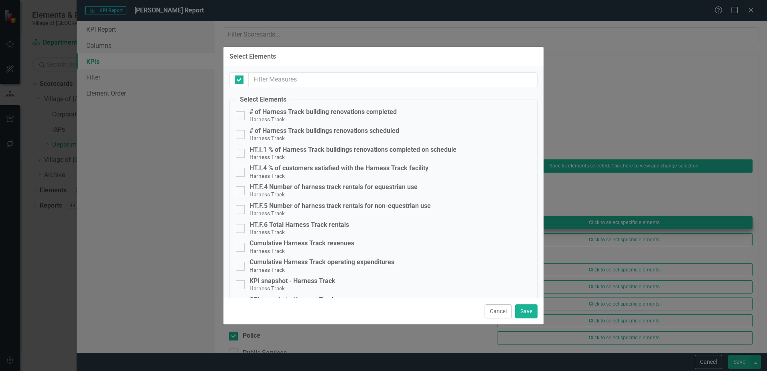
checkbox input "false"
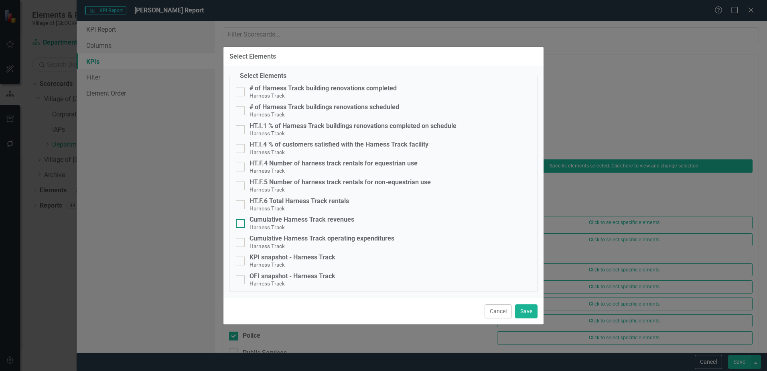
scroll to position [0, 0]
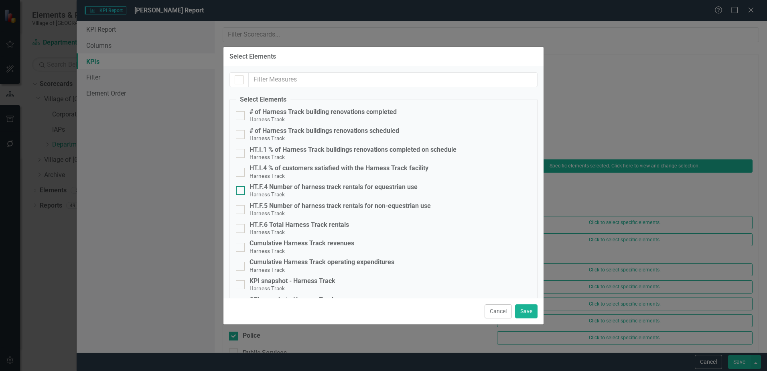
click at [269, 188] on div "HT.F.4 Number of harness track rentals for equestrian use" at bounding box center [334, 186] width 168 height 7
click at [241, 188] on input "HT.F.4 Number of harness track rentals for equestrian use Harness Track" at bounding box center [238, 188] width 5 height 5
checkbox input "true"
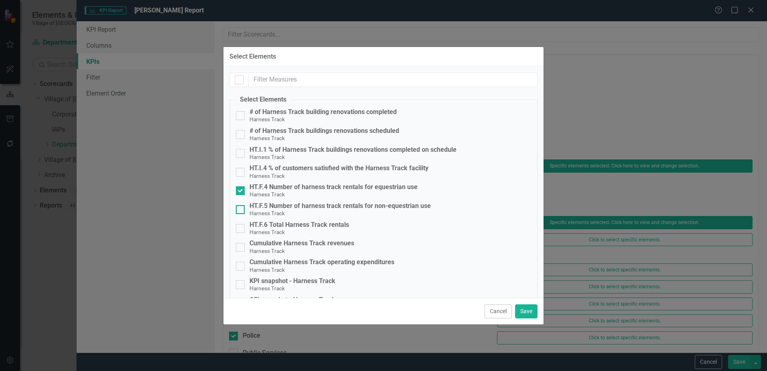
click at [270, 202] on div "HT.F.5 Number of harness track rentals for non-equestrian use" at bounding box center [340, 205] width 181 height 7
click at [241, 205] on input "HT.F.5 Number of harness track rentals for non-equestrian use Harness Track" at bounding box center [238, 207] width 5 height 5
checkbox input "true"
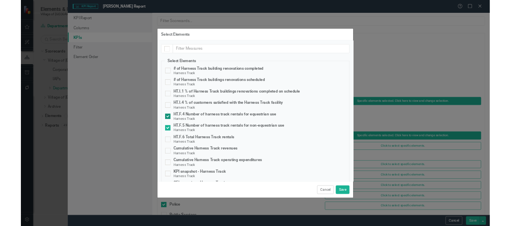
scroll to position [24, 0]
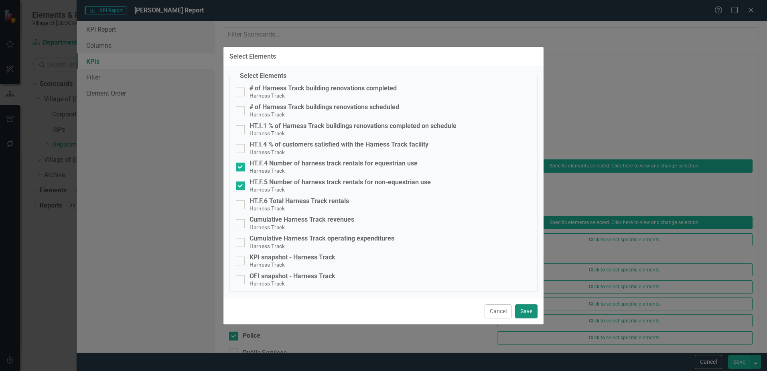
click at [533, 311] on button "Save" at bounding box center [526, 311] width 22 height 14
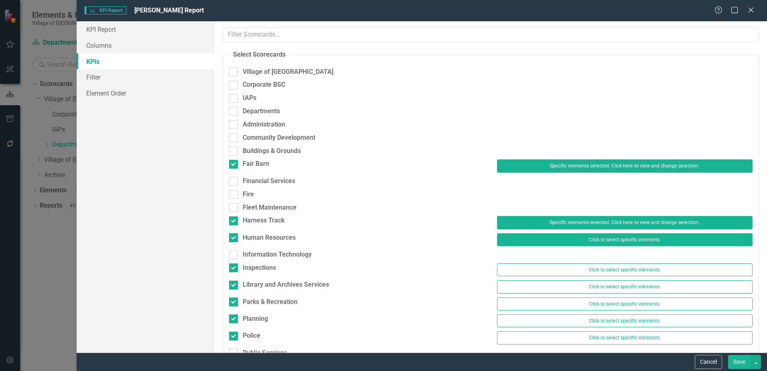
click at [610, 236] on button "Click to select specific elements." at bounding box center [625, 239] width 256 height 13
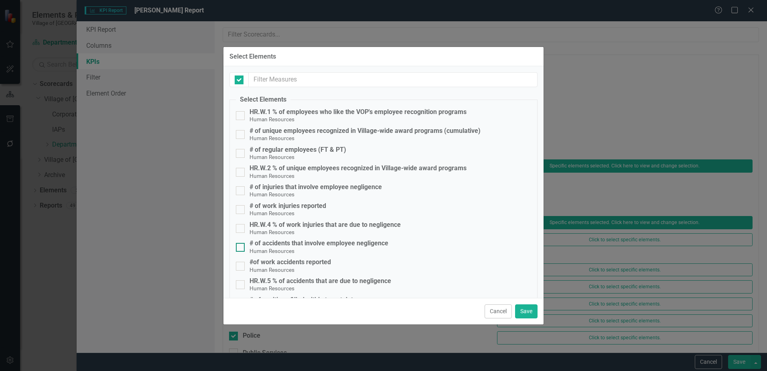
checkbox input "false"
click at [357, 81] on input "text" at bounding box center [393, 79] width 289 height 15
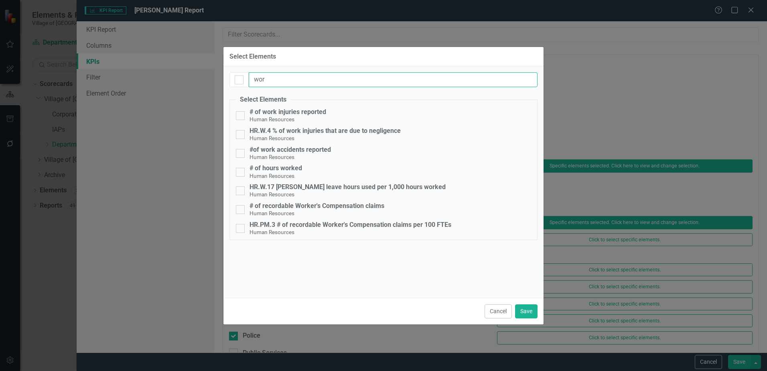
type input "work"
click at [315, 80] on input "work" at bounding box center [393, 79] width 289 height 15
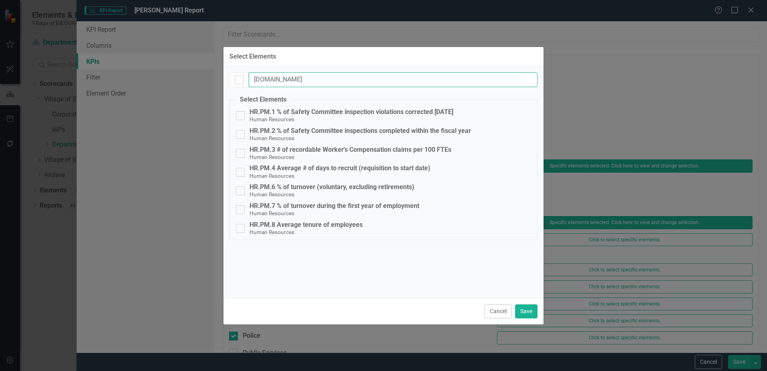
drag, startPoint x: 291, startPoint y: 75, endPoint x: 112, endPoint y: 81, distance: 179.5
click at [112, 81] on div "Select Elements [DOMAIN_NAME] Select Elements HR.W.1 % of employees who like th…" at bounding box center [383, 185] width 767 height 371
type input "[DOMAIN_NAME]"
click at [492, 309] on button "Cancel" at bounding box center [498, 311] width 27 height 14
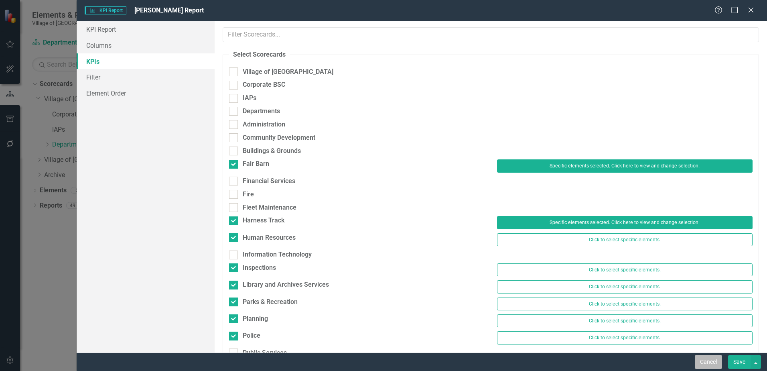
click at [712, 362] on button "Cancel" at bounding box center [708, 362] width 27 height 14
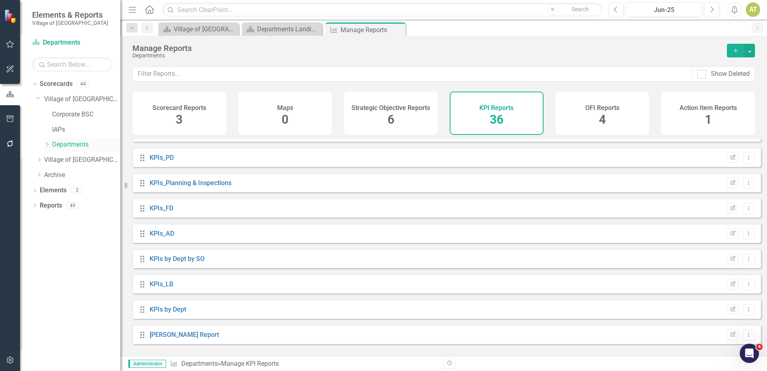
click at [47, 144] on icon "Dropdown" at bounding box center [47, 144] width 6 height 5
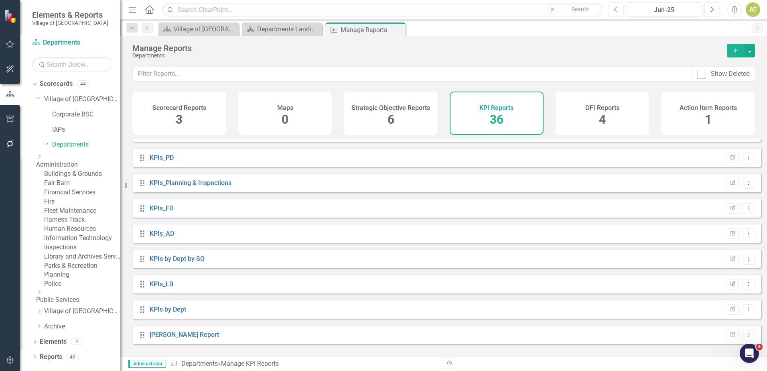
click at [77, 188] on link "Fair Barn" at bounding box center [82, 183] width 76 height 9
